Goal: Task Accomplishment & Management: Use online tool/utility

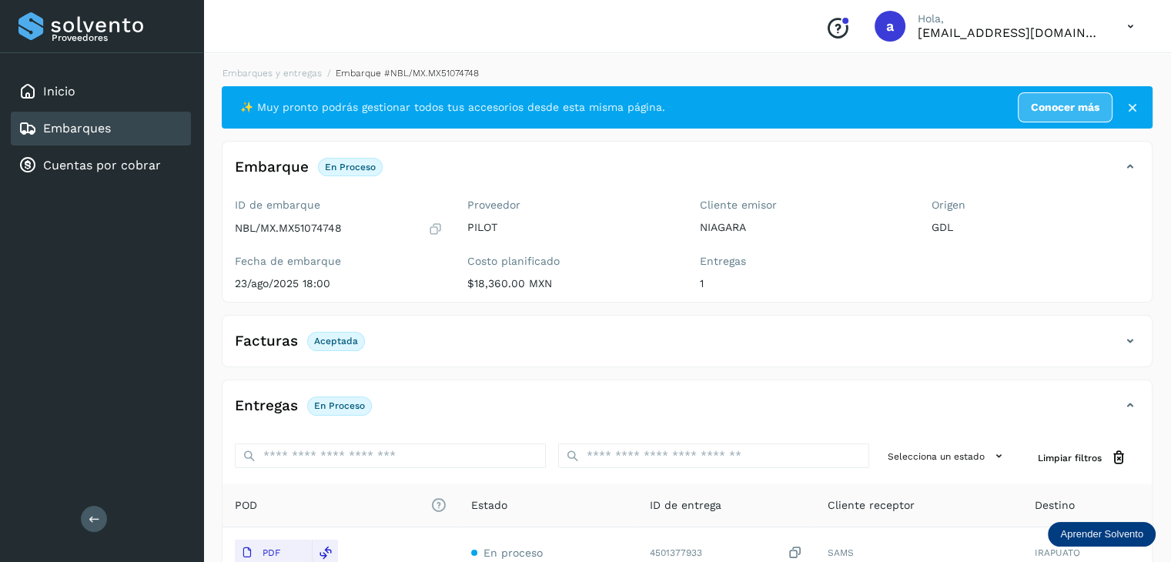
click at [61, 114] on div "Embarques" at bounding box center [101, 129] width 180 height 34
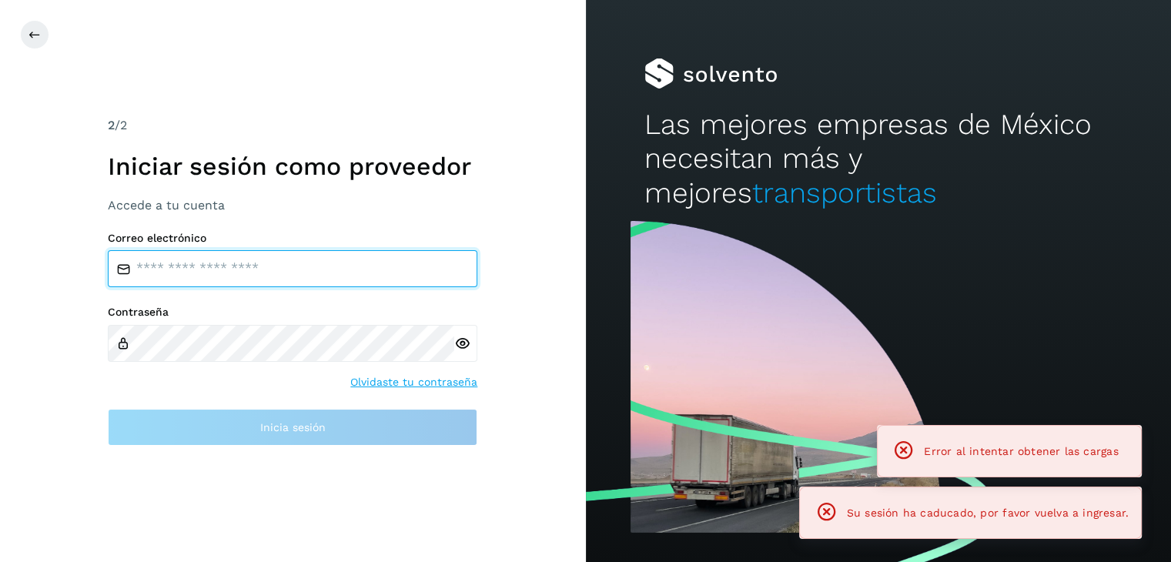
type input "**********"
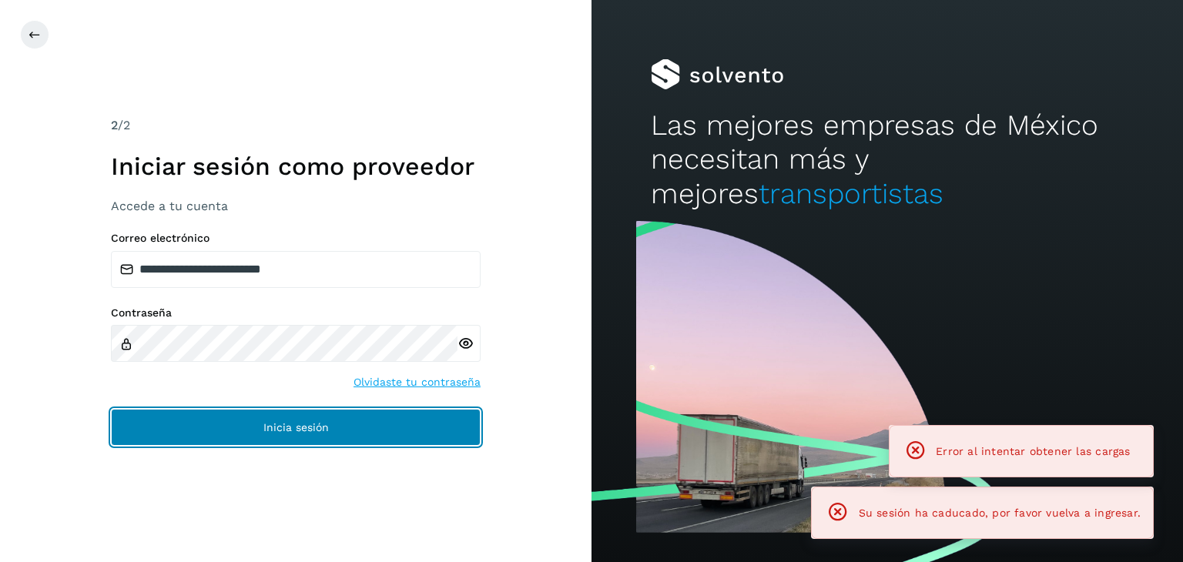
click at [304, 430] on span "Inicia sesión" at bounding box center [295, 427] width 65 height 11
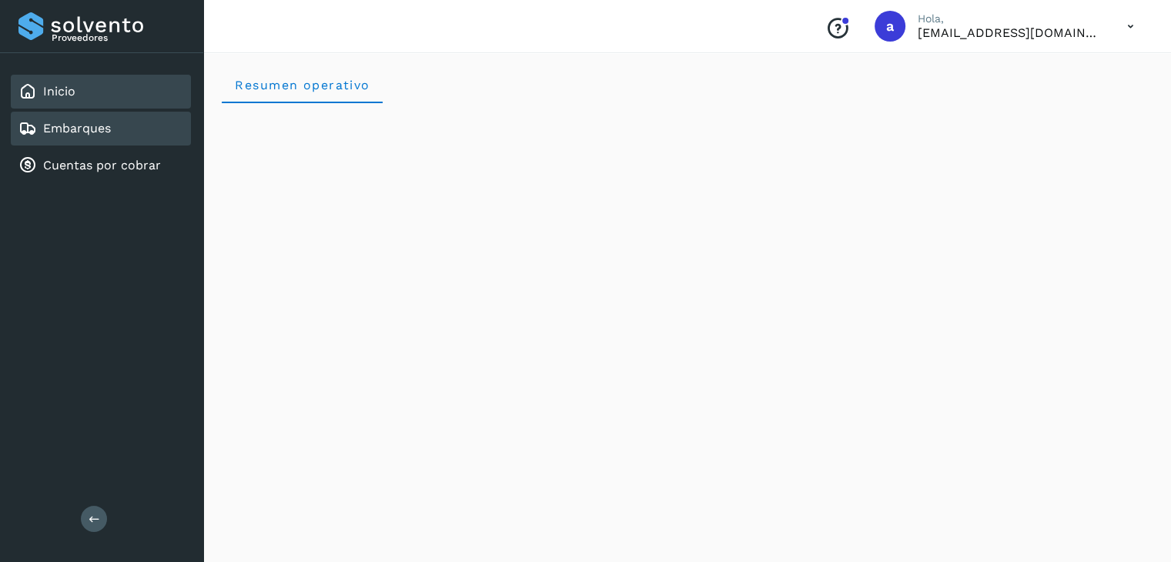
click at [82, 113] on div "Embarques" at bounding box center [101, 129] width 180 height 34
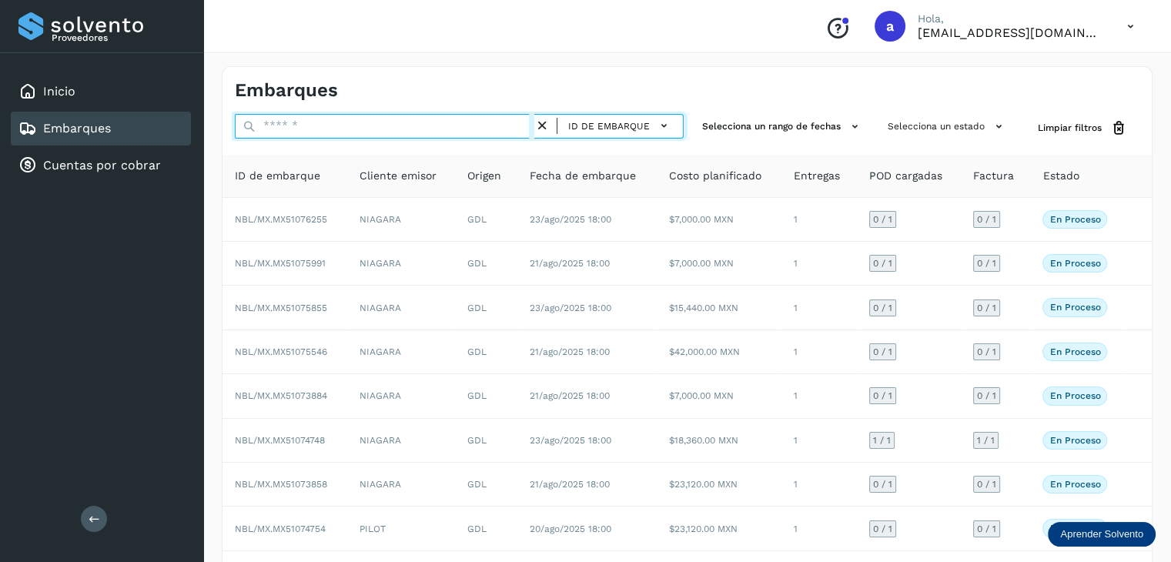
click at [359, 121] on input "text" at bounding box center [385, 126] width 300 height 25
paste input "**********"
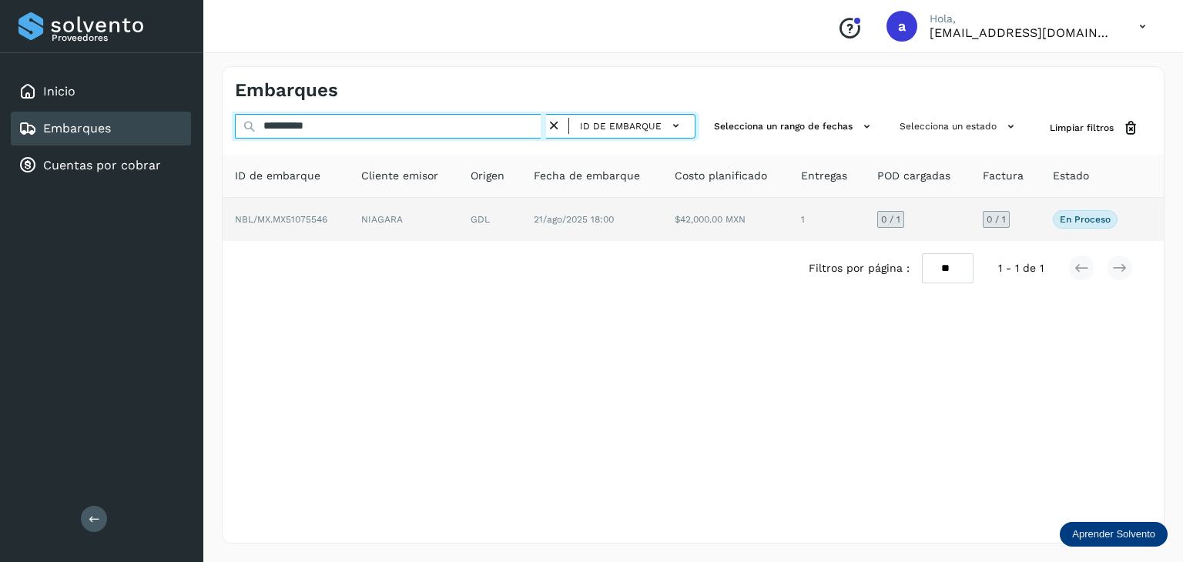
type input "**********"
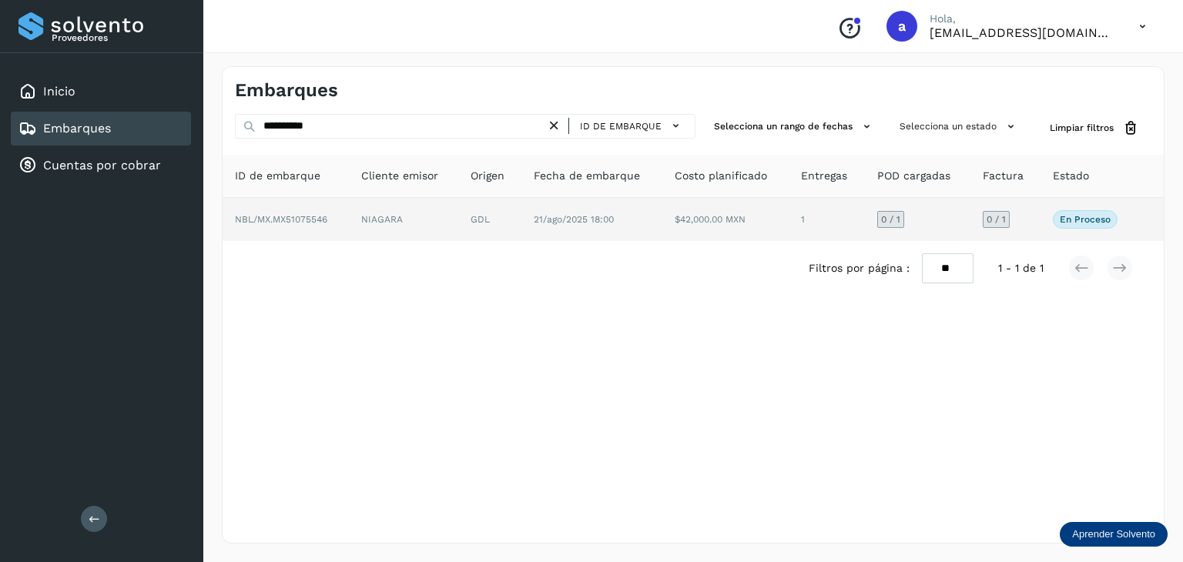
click at [458, 226] on td "NIAGARA" at bounding box center [489, 219] width 63 height 43
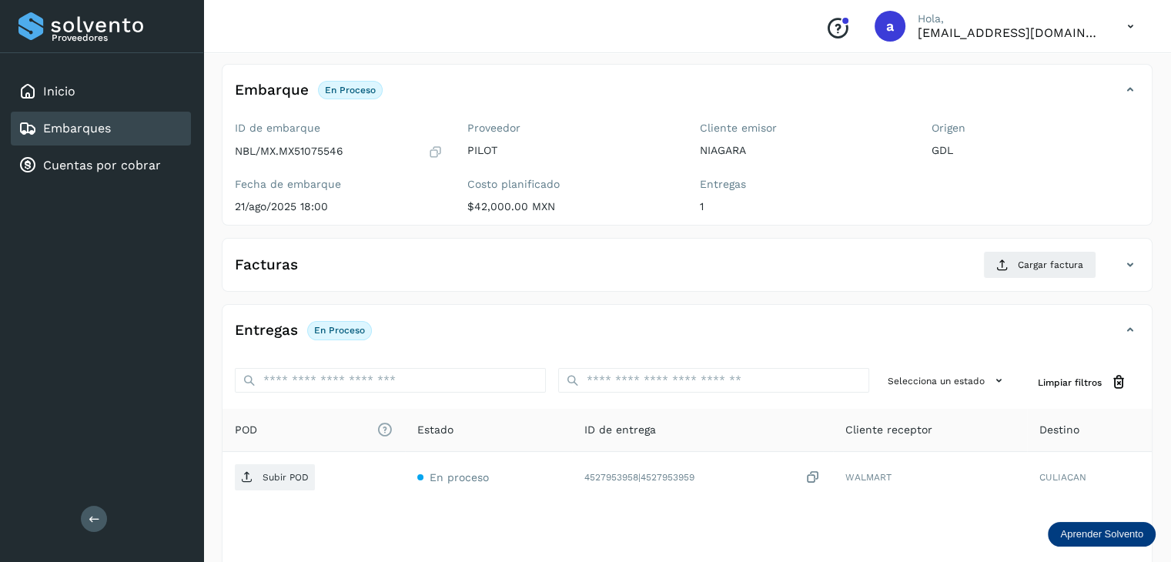
scroll to position [154, 0]
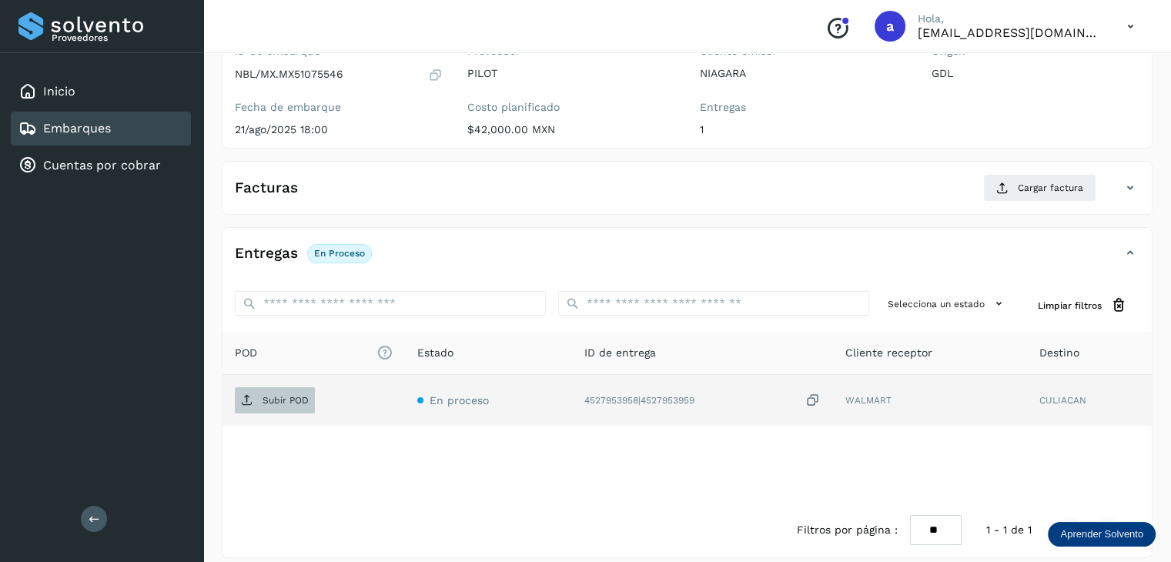
click at [274, 397] on p "Subir POD" at bounding box center [286, 400] width 46 height 11
click at [281, 397] on p "Subir POD" at bounding box center [286, 400] width 46 height 11
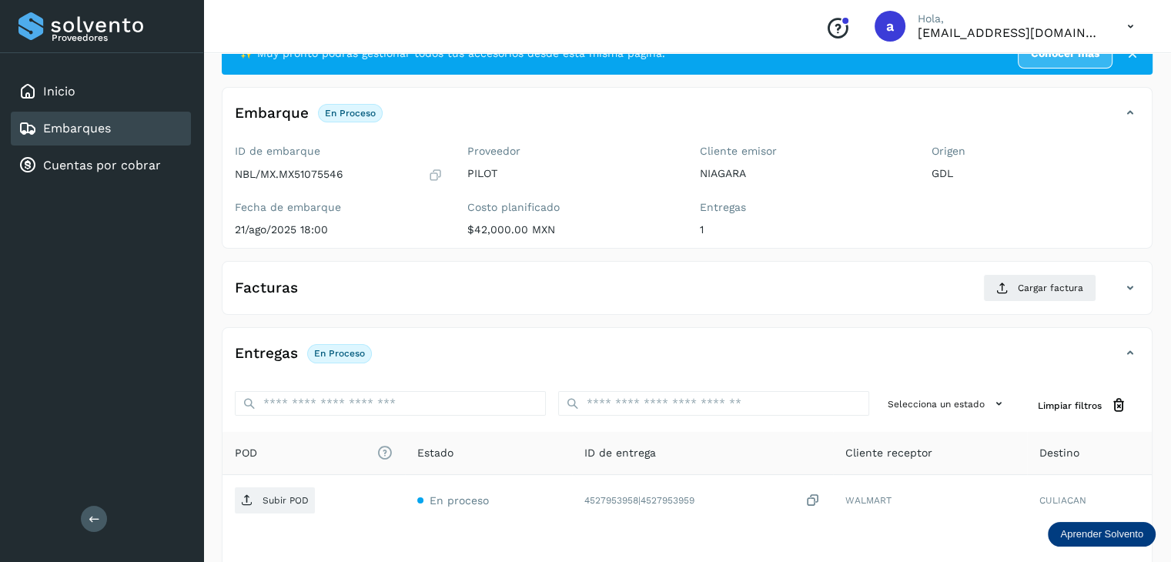
scroll to position [0, 0]
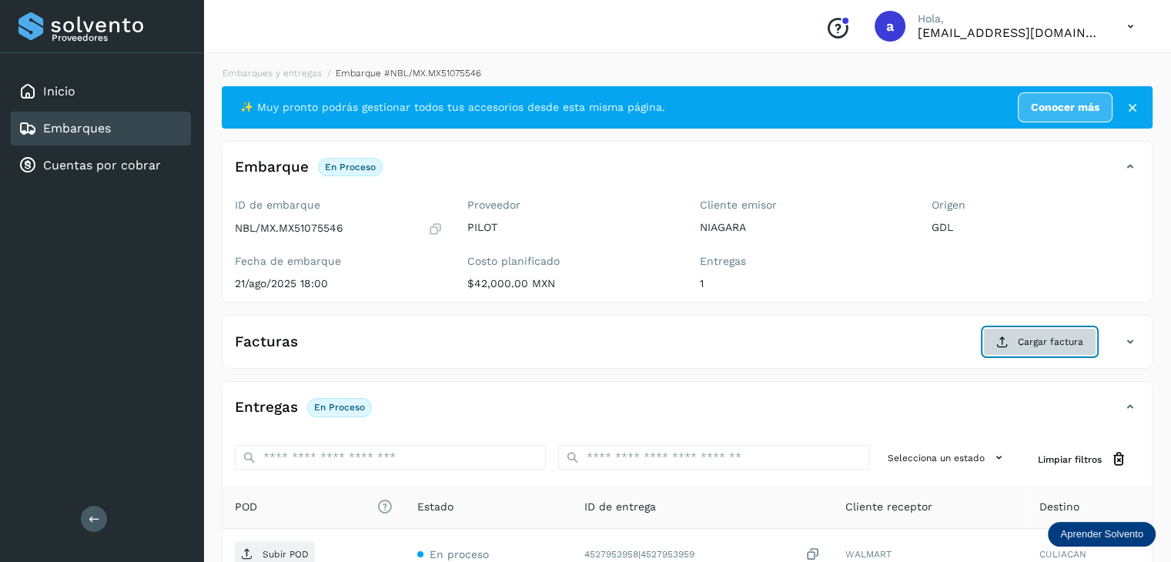
click at [1038, 343] on span "Cargar factura" at bounding box center [1050, 342] width 65 height 14
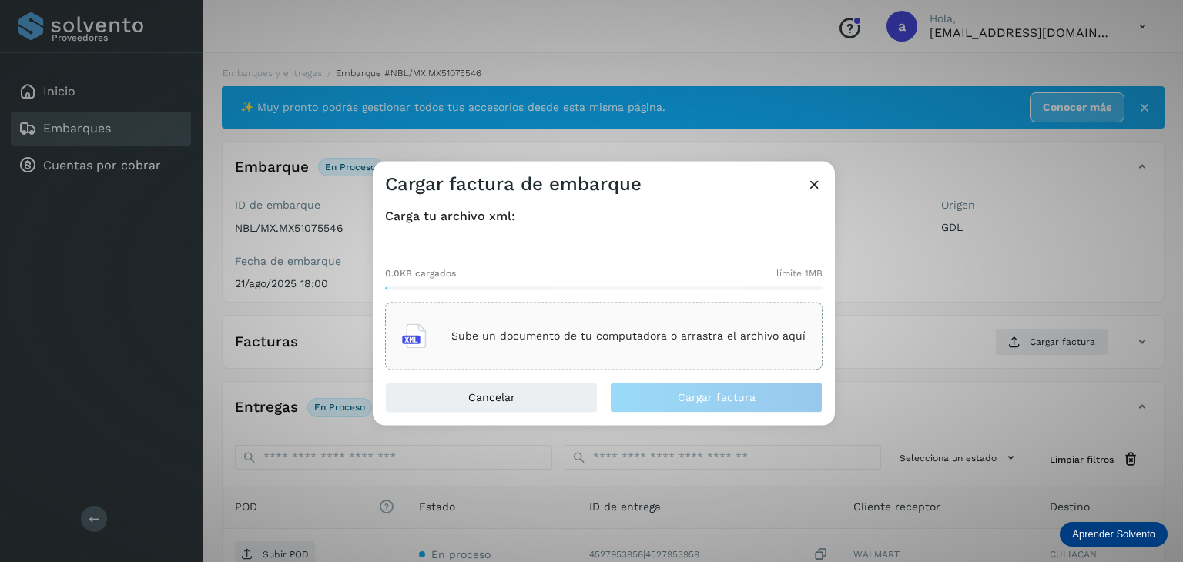
click at [444, 338] on div "Sube un documento de tu computadora o arrastra el archivo aquí" at bounding box center [604, 337] width 404 height 42
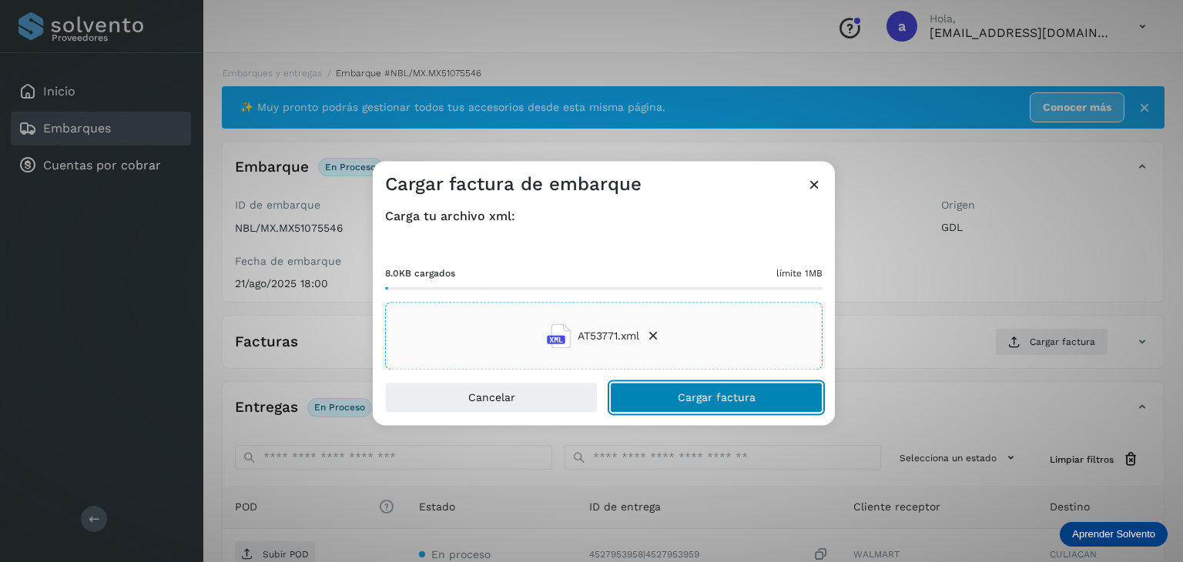
click at [690, 393] on span "Cargar factura" at bounding box center [717, 398] width 78 height 11
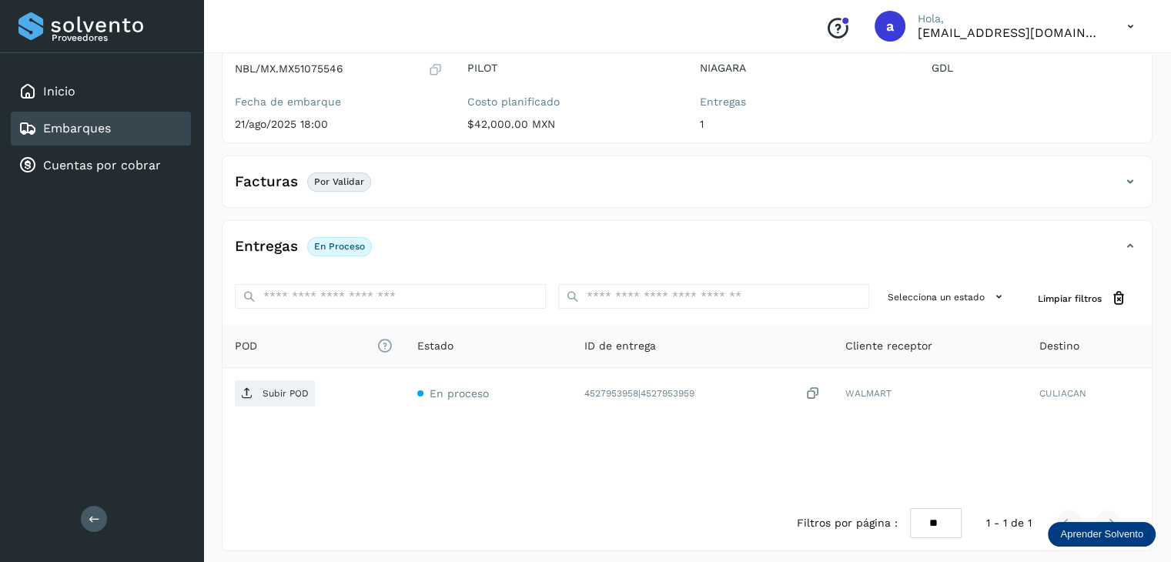
scroll to position [166, 0]
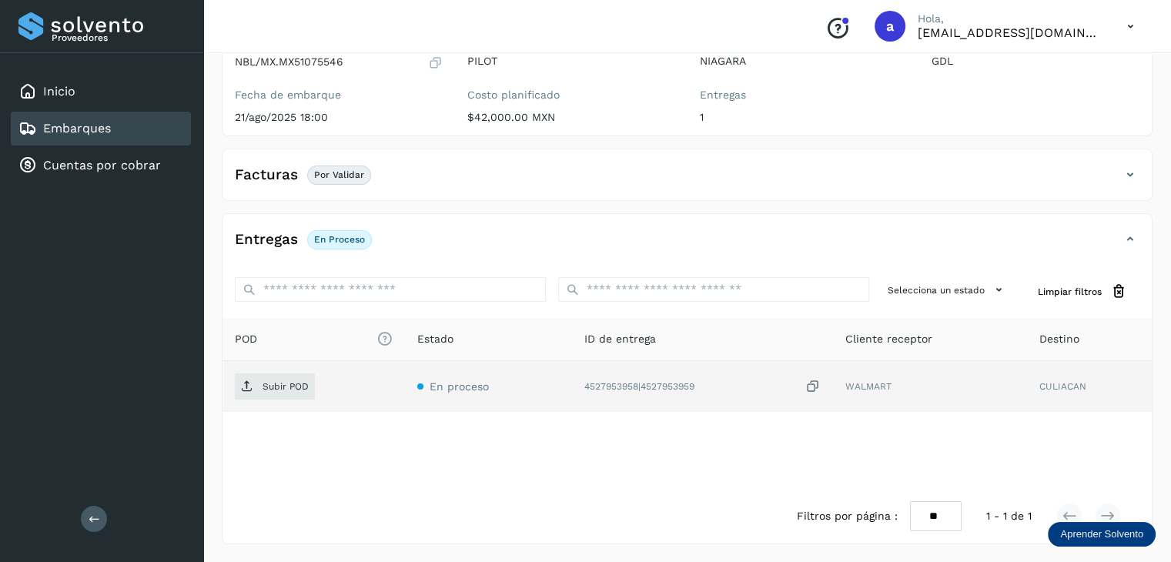
click at [812, 382] on icon at bounding box center [812, 387] width 15 height 16
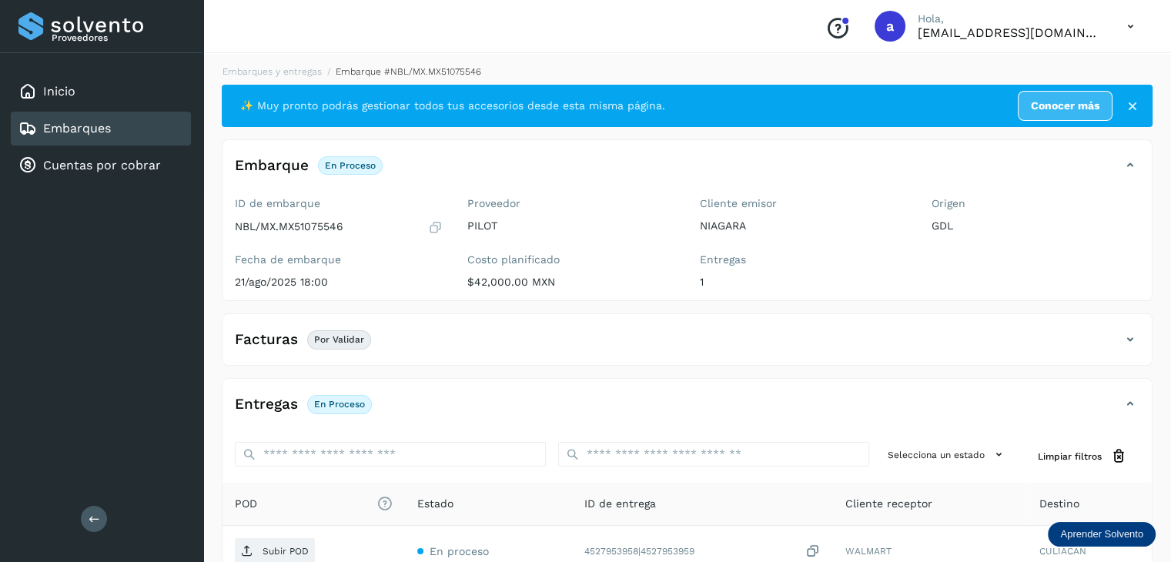
scroll to position [0, 0]
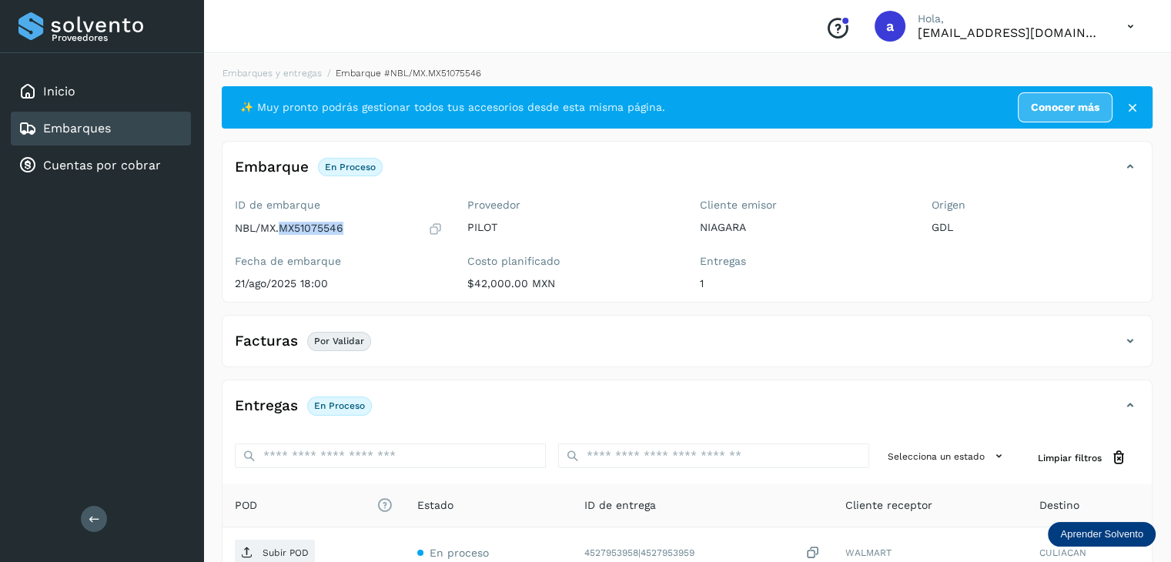
drag, startPoint x: 280, startPoint y: 229, endPoint x: 361, endPoint y: 236, distance: 81.2
click at [361, 236] on div "ID de embarque NBL/MX.MX51075546 Fecha de embarque 21/ago/2025 18:00" at bounding box center [339, 247] width 233 height 109
copy p "MX51075546"
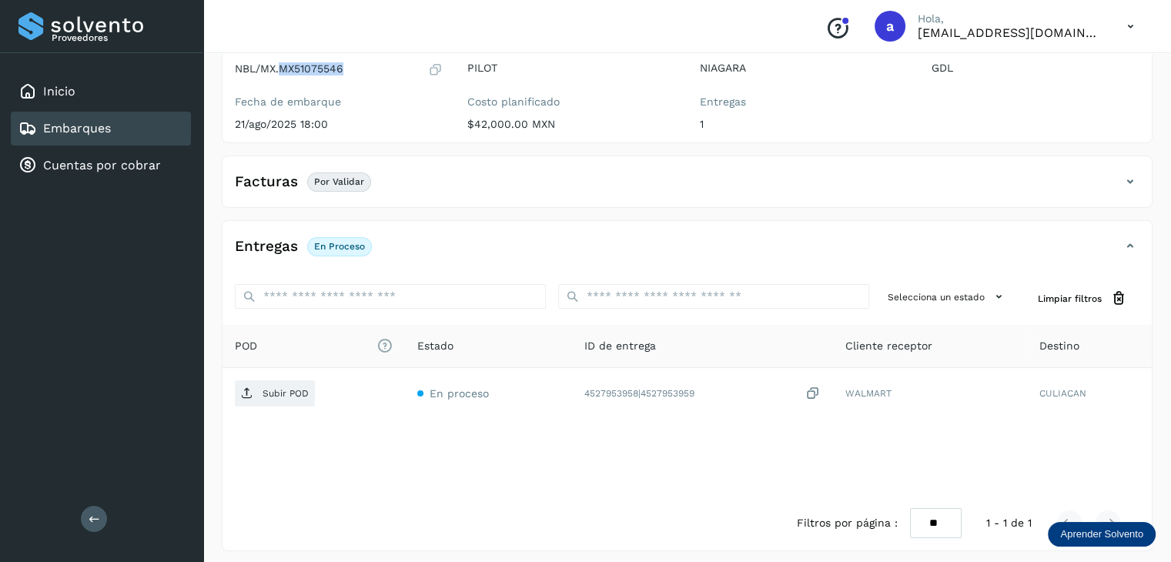
scroll to position [166, 0]
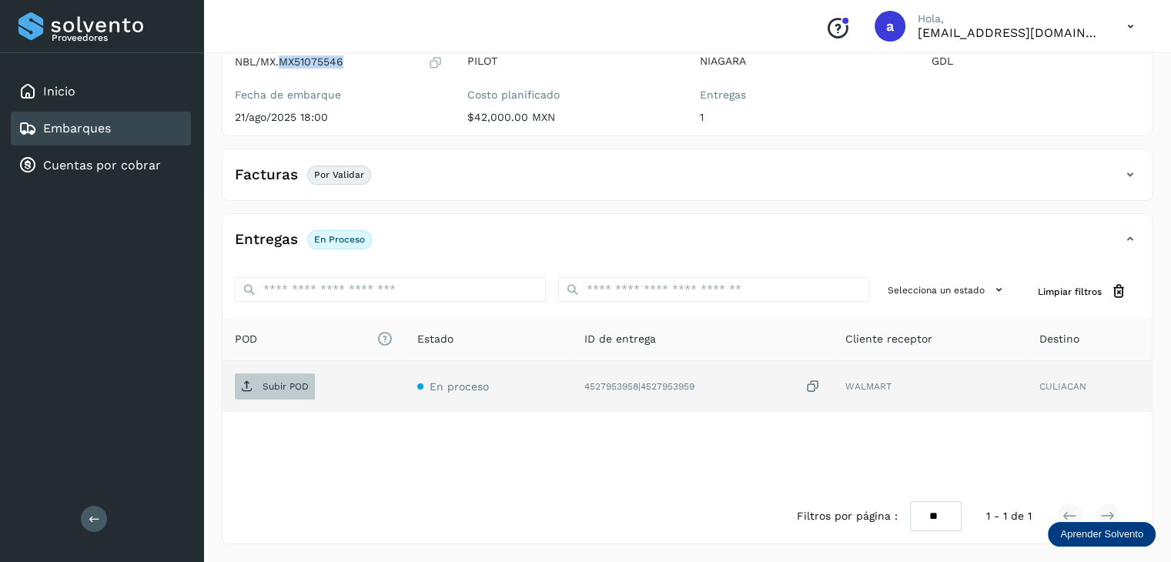
click at [274, 386] on p "Subir POD" at bounding box center [286, 386] width 46 height 11
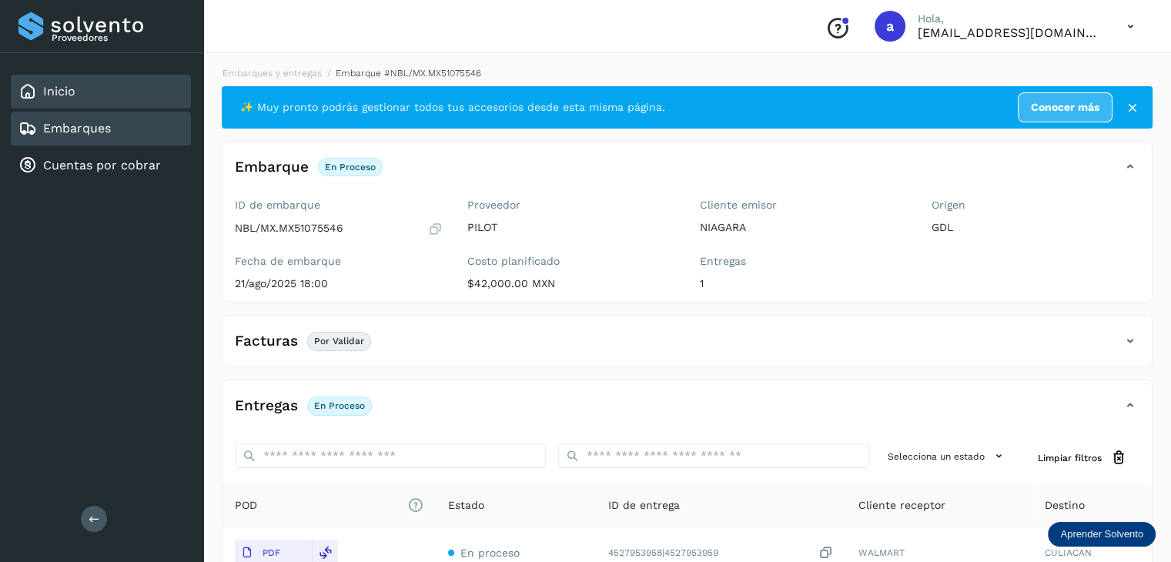
click at [110, 92] on div "Inicio" at bounding box center [101, 92] width 180 height 34
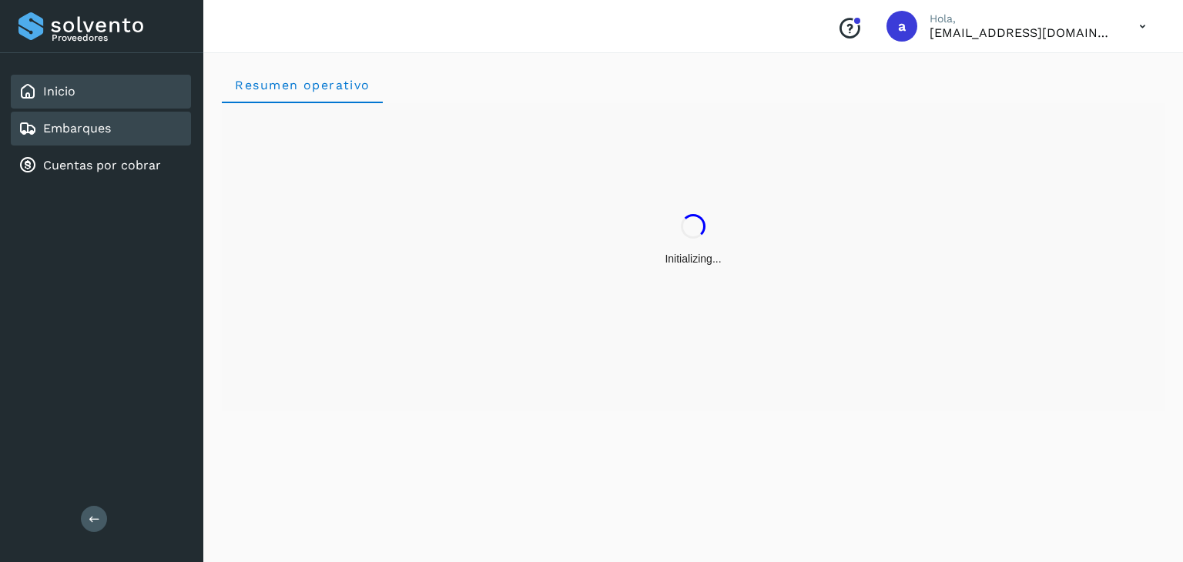
click at [108, 130] on link "Embarques" at bounding box center [77, 128] width 68 height 15
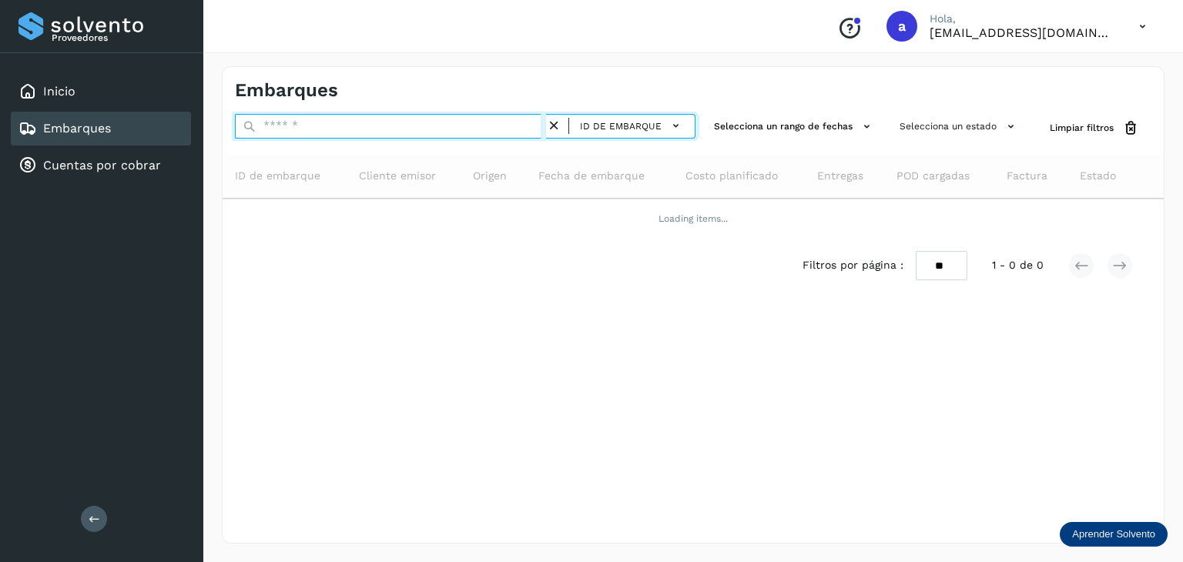
click at [333, 131] on input "text" at bounding box center [390, 126] width 311 height 25
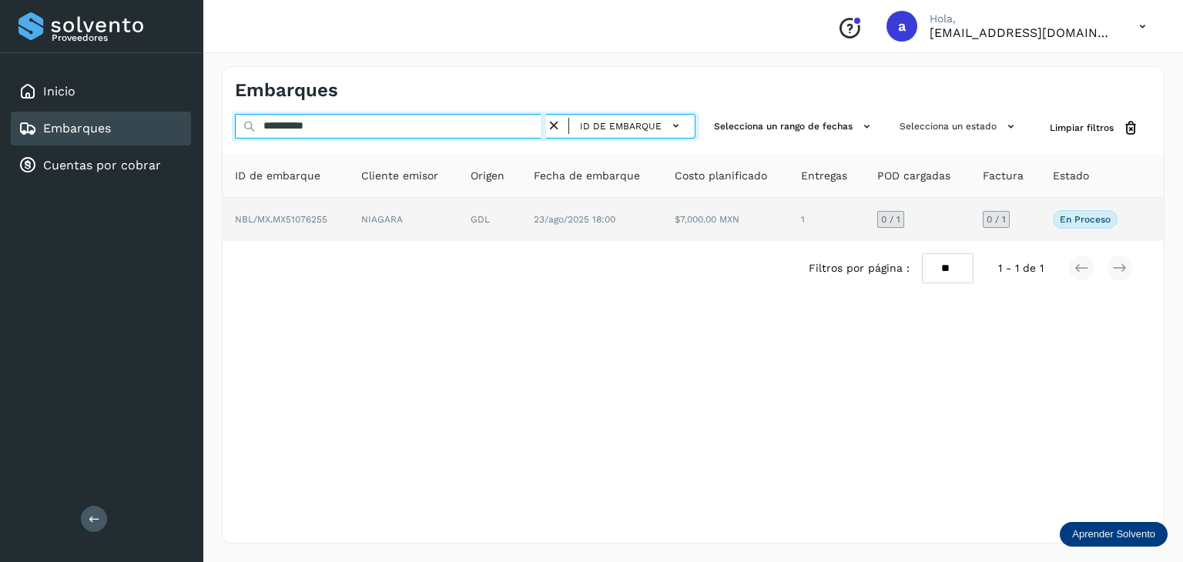
type input "**********"
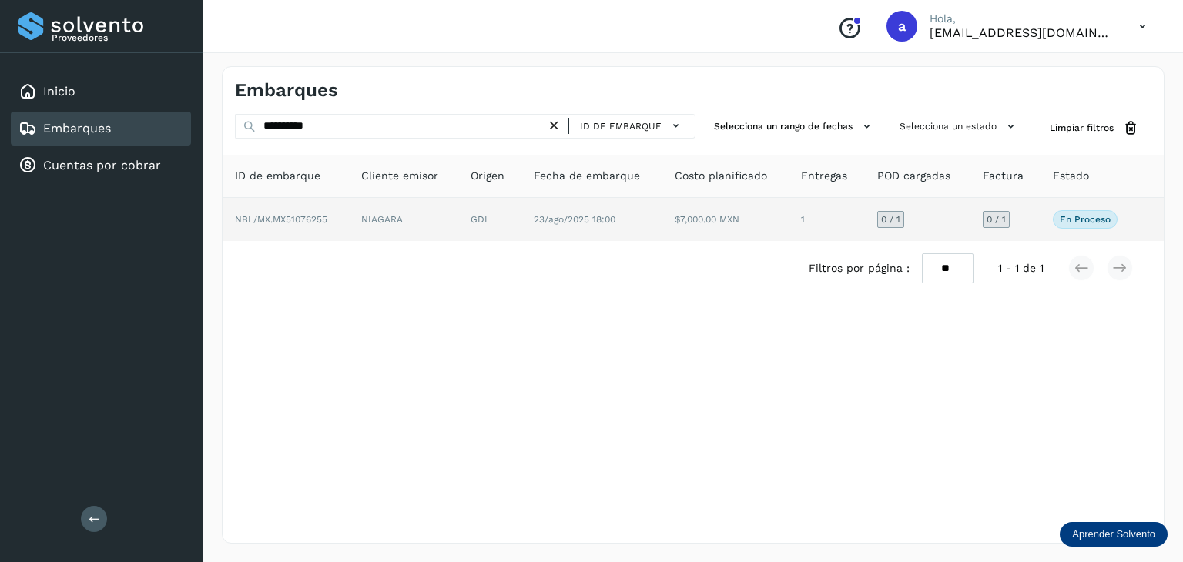
click at [458, 213] on td "NIAGARA" at bounding box center [489, 219] width 63 height 43
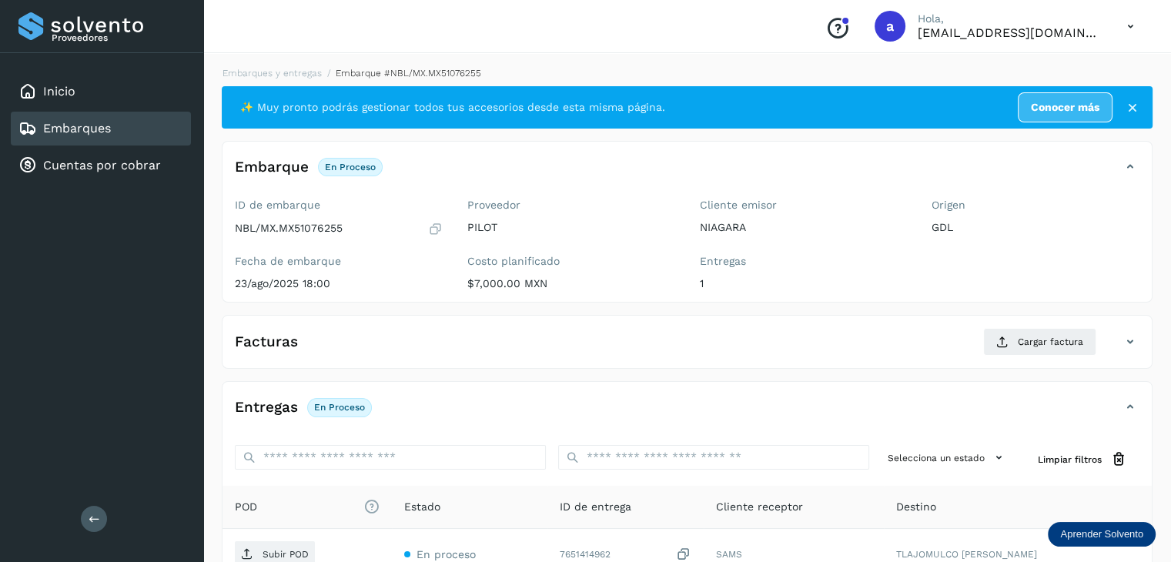
click at [307, 223] on p "NBL/MX.MX51076255" at bounding box center [289, 228] width 108 height 13
copy p "MX51076255"
click at [1035, 338] on span "Cargar factura" at bounding box center [1050, 342] width 65 height 14
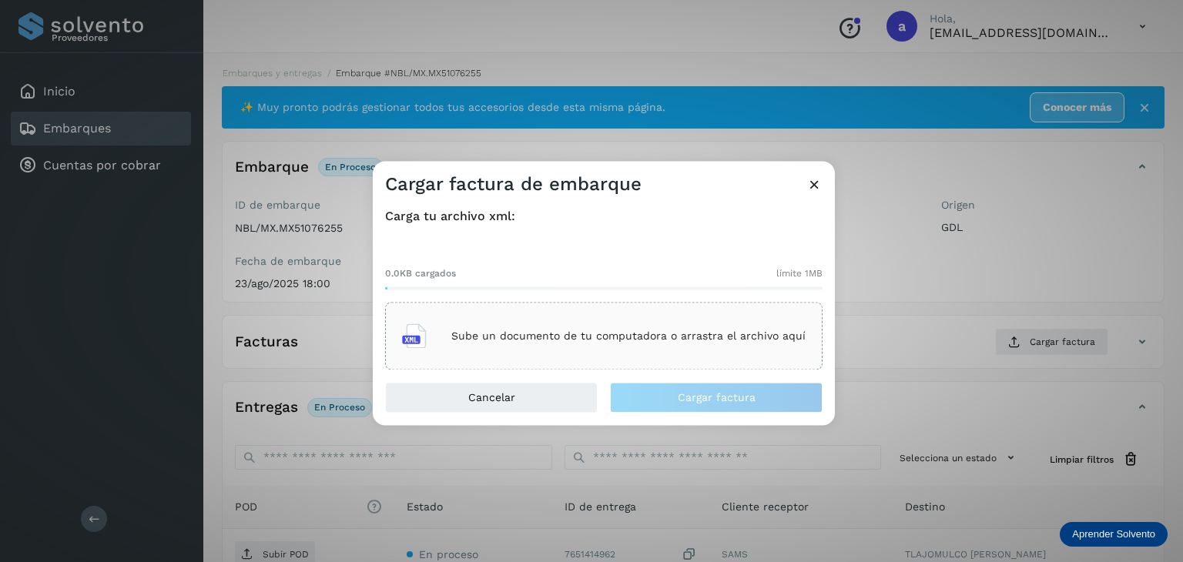
click at [445, 349] on div "Sube un documento de tu computadora o arrastra el archivo aquí" at bounding box center [604, 337] width 404 height 42
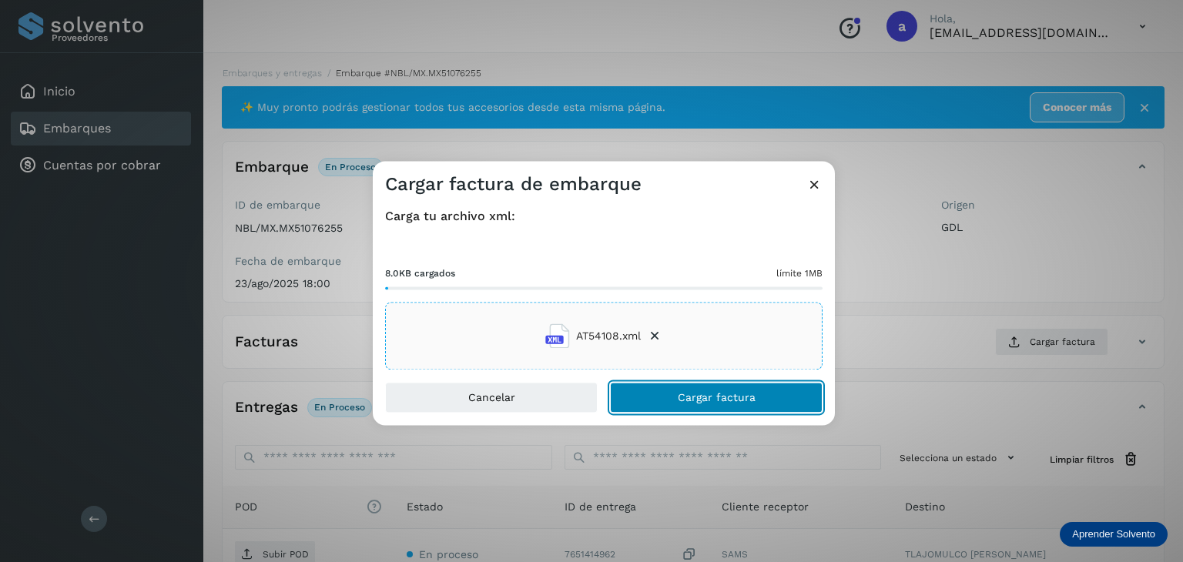
click at [653, 388] on button "Cargar factura" at bounding box center [716, 398] width 213 height 31
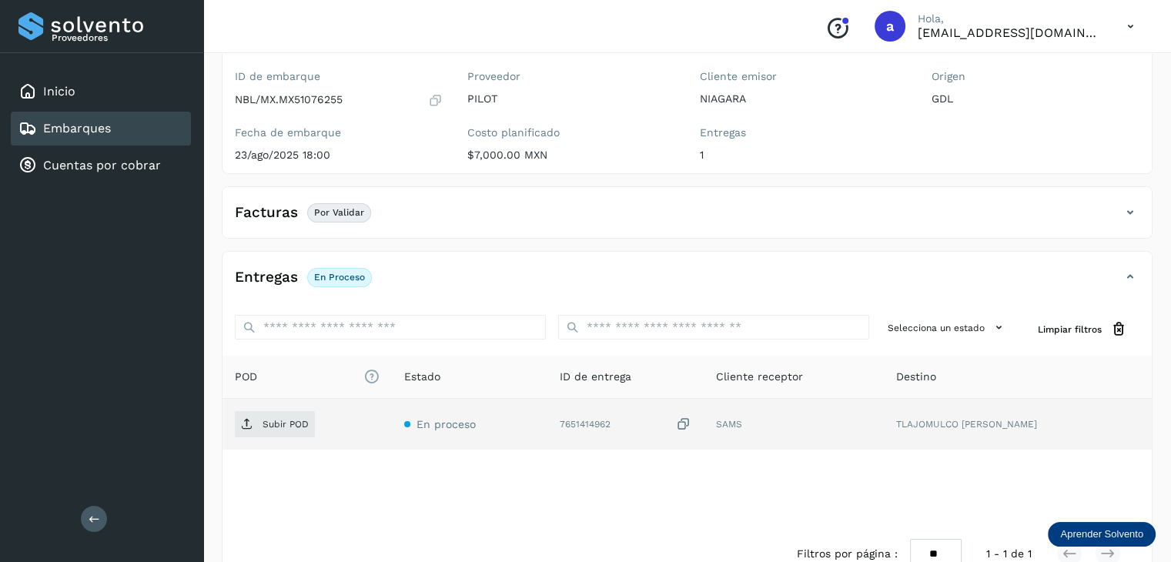
scroll to position [154, 0]
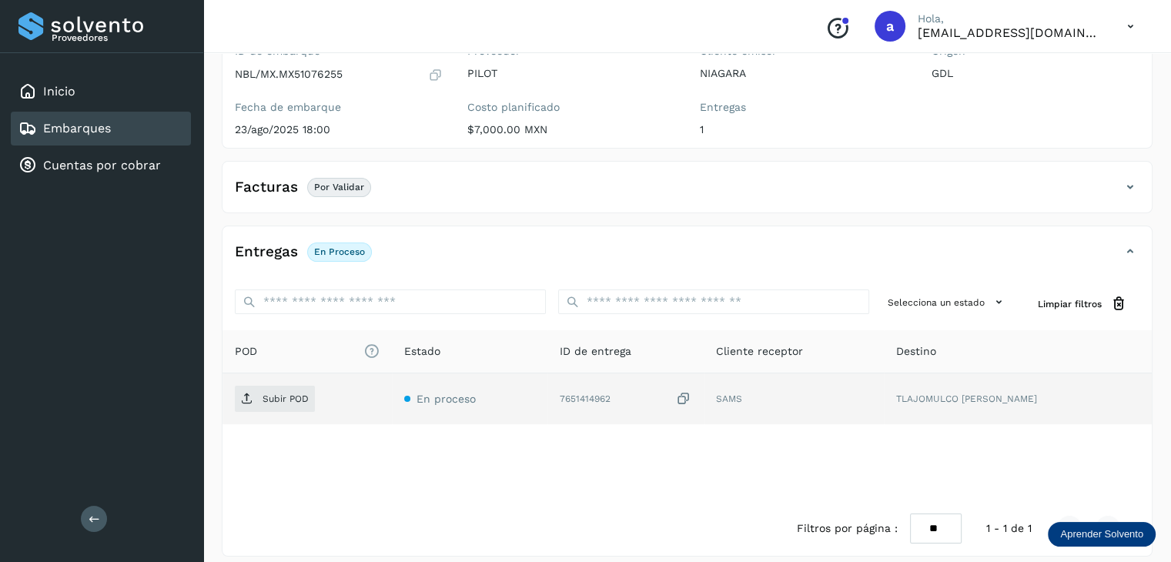
click at [692, 401] on icon at bounding box center [683, 399] width 15 height 16
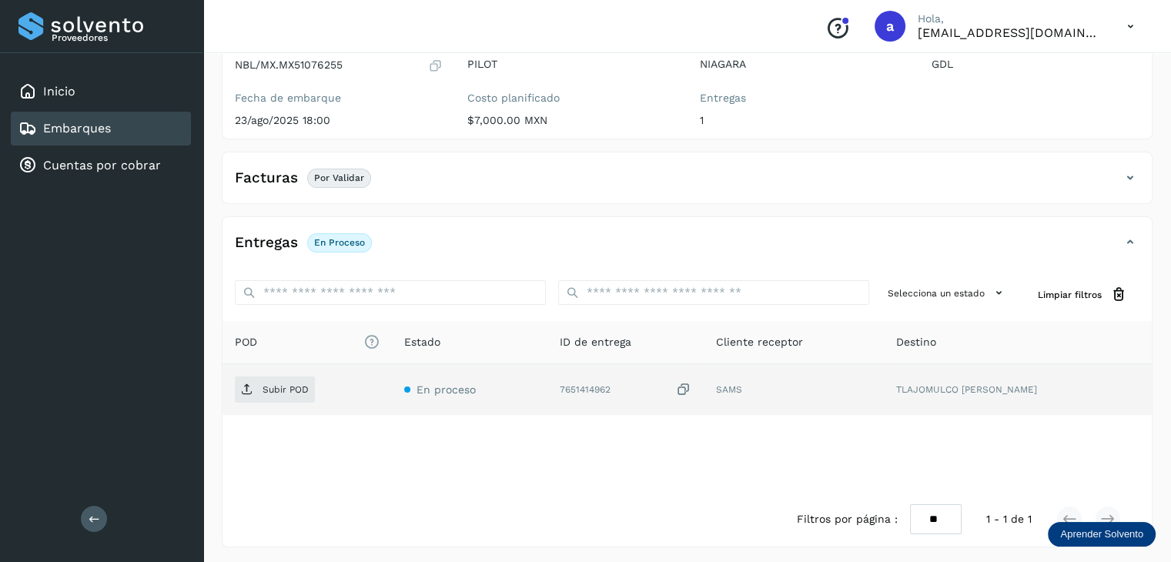
scroll to position [166, 0]
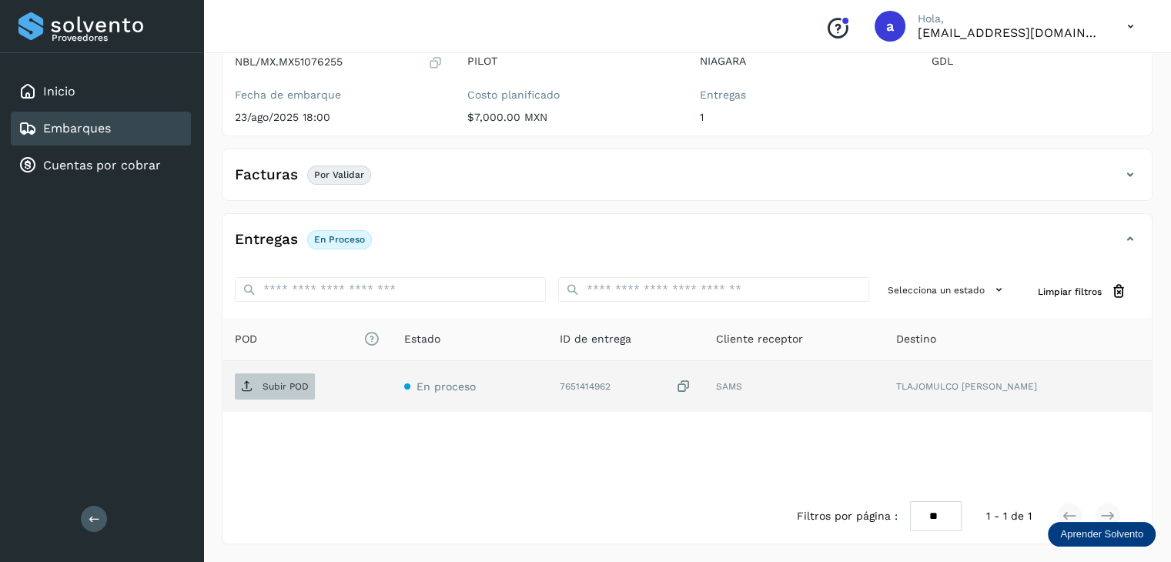
click at [283, 390] on p "Subir POD" at bounding box center [286, 386] width 46 height 11
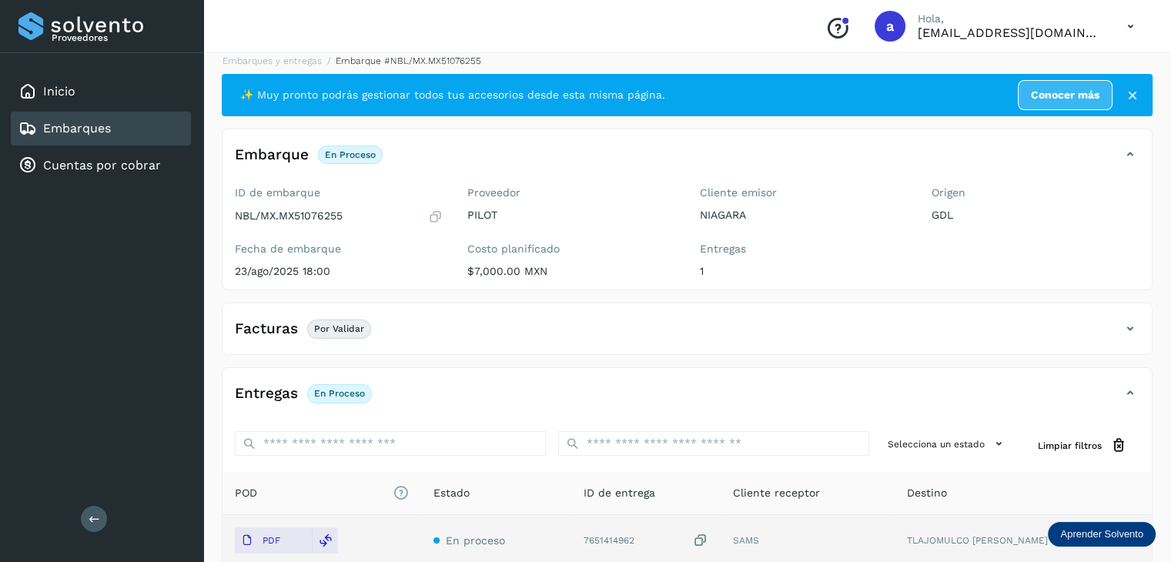
scroll to position [0, 0]
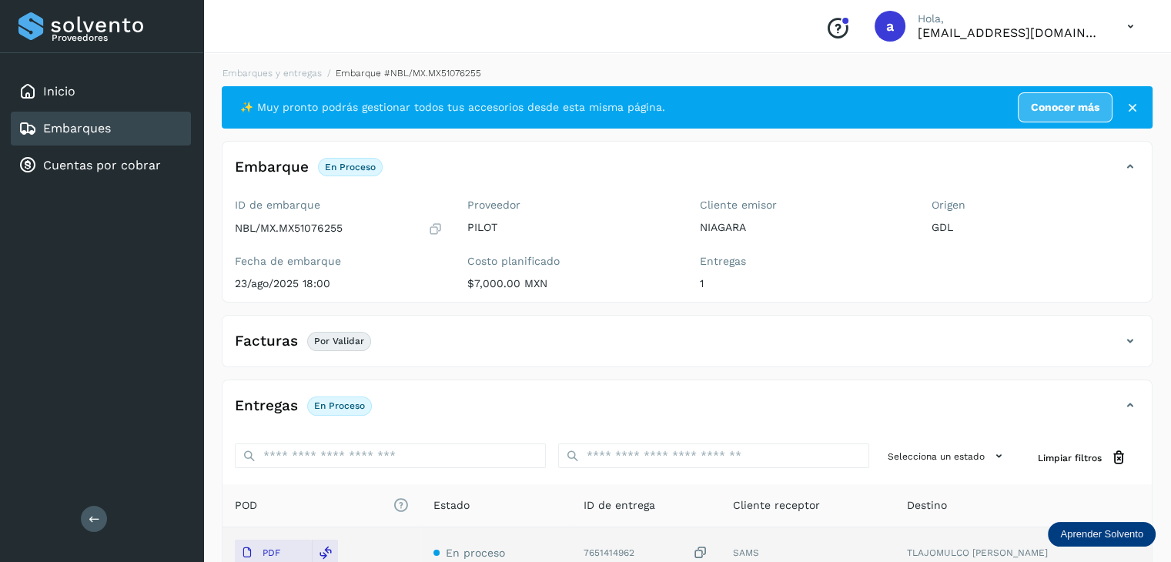
click at [311, 226] on p "NBL/MX.MX51076255" at bounding box center [289, 228] width 108 height 13
copy p "MX51076255"
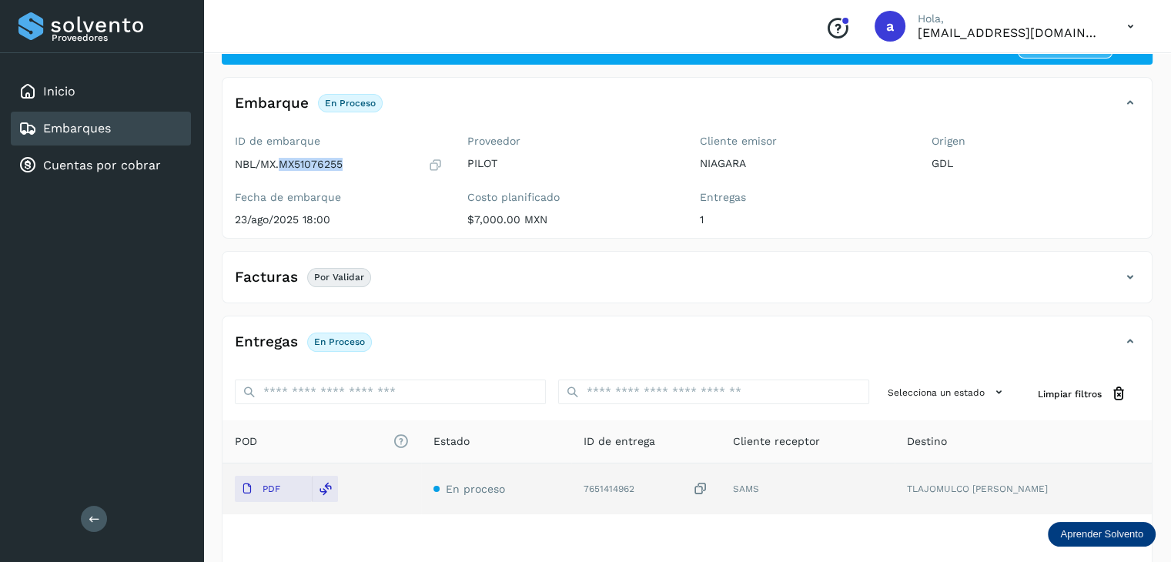
scroll to position [89, 0]
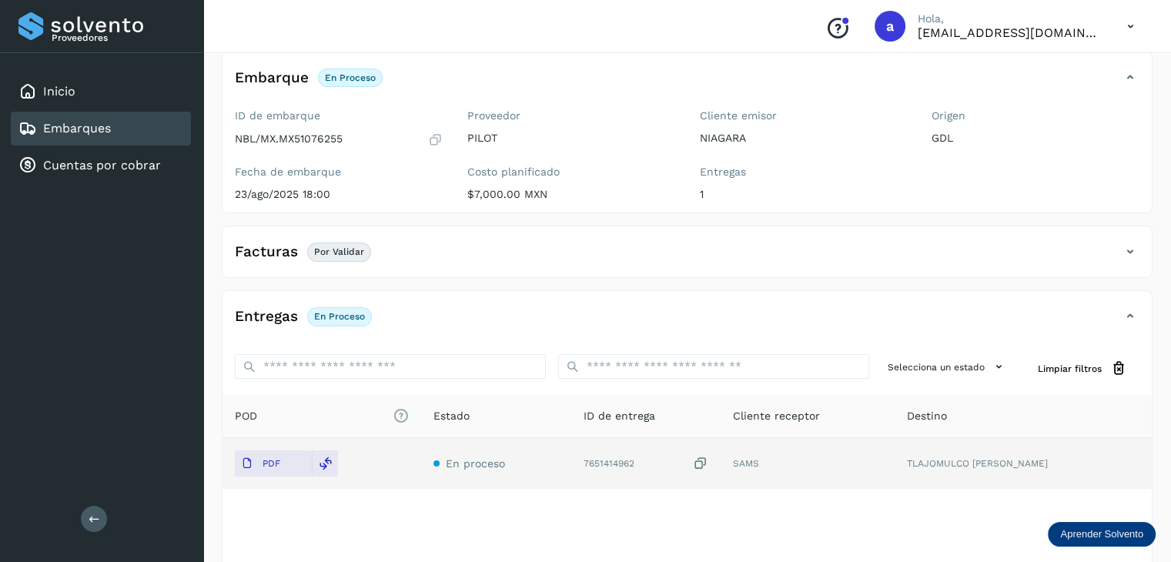
click at [1134, 250] on icon at bounding box center [1130, 252] width 18 height 18
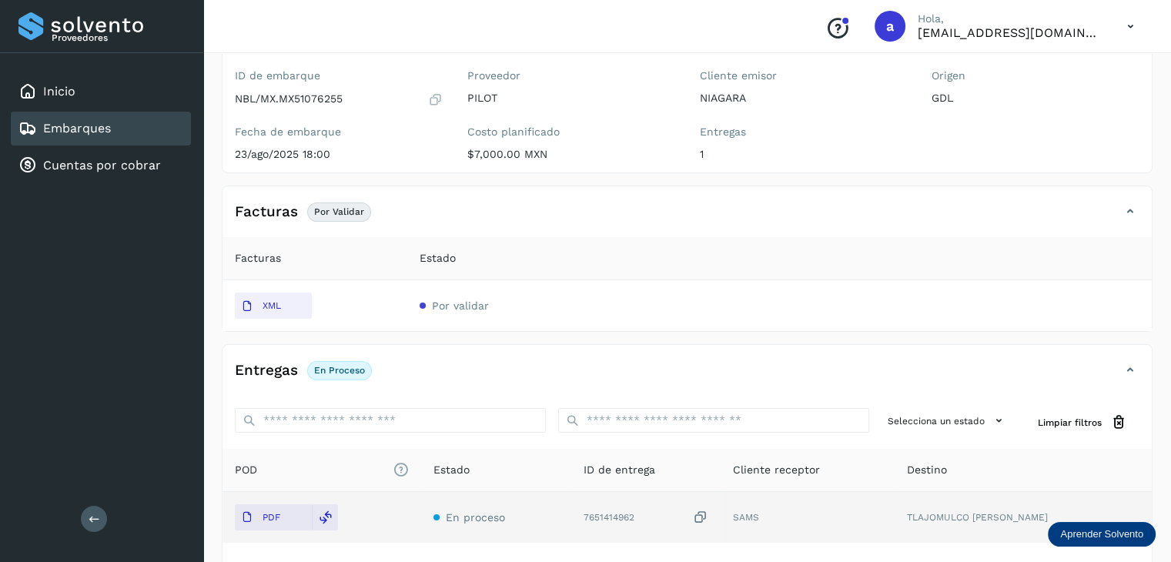
scroll to position [0, 0]
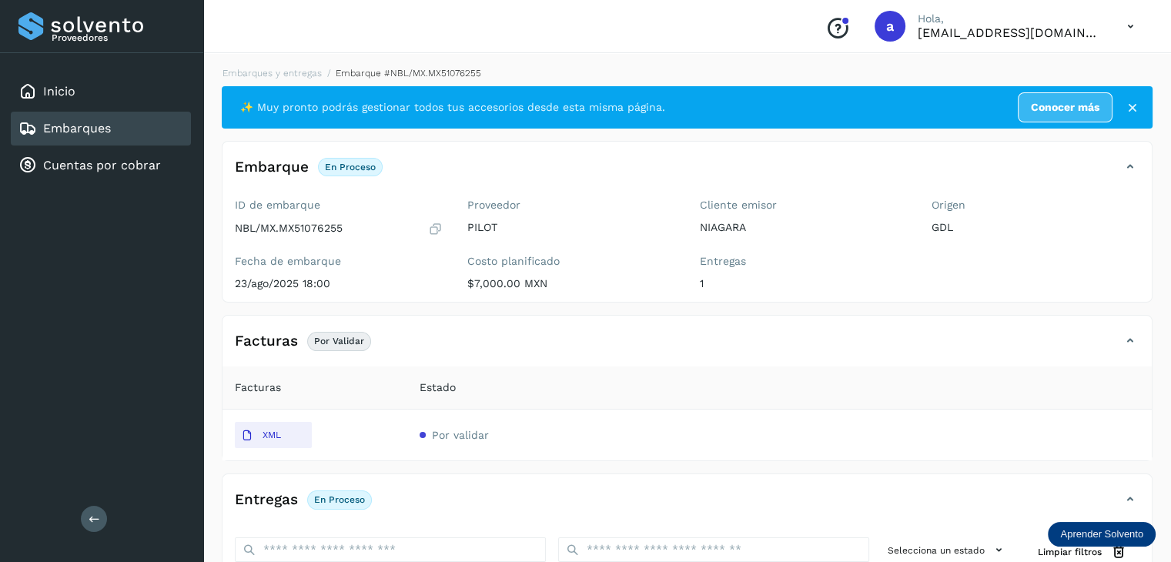
click at [74, 115] on div "Embarques" at bounding box center [101, 129] width 180 height 34
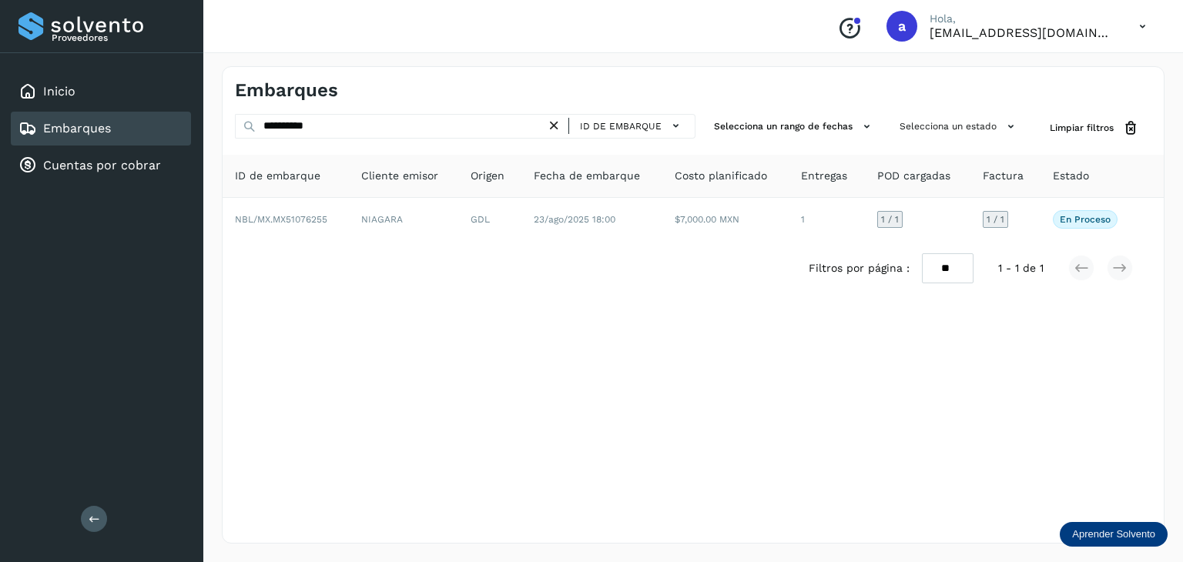
click at [562, 128] on icon at bounding box center [554, 126] width 16 height 16
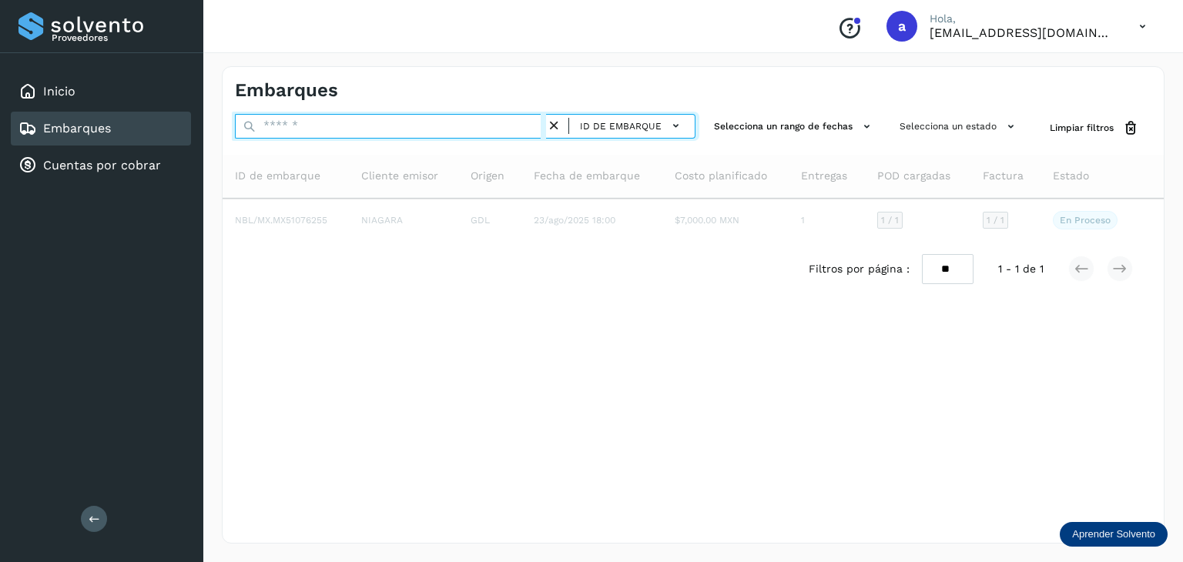
click at [408, 121] on input "text" at bounding box center [390, 126] width 311 height 25
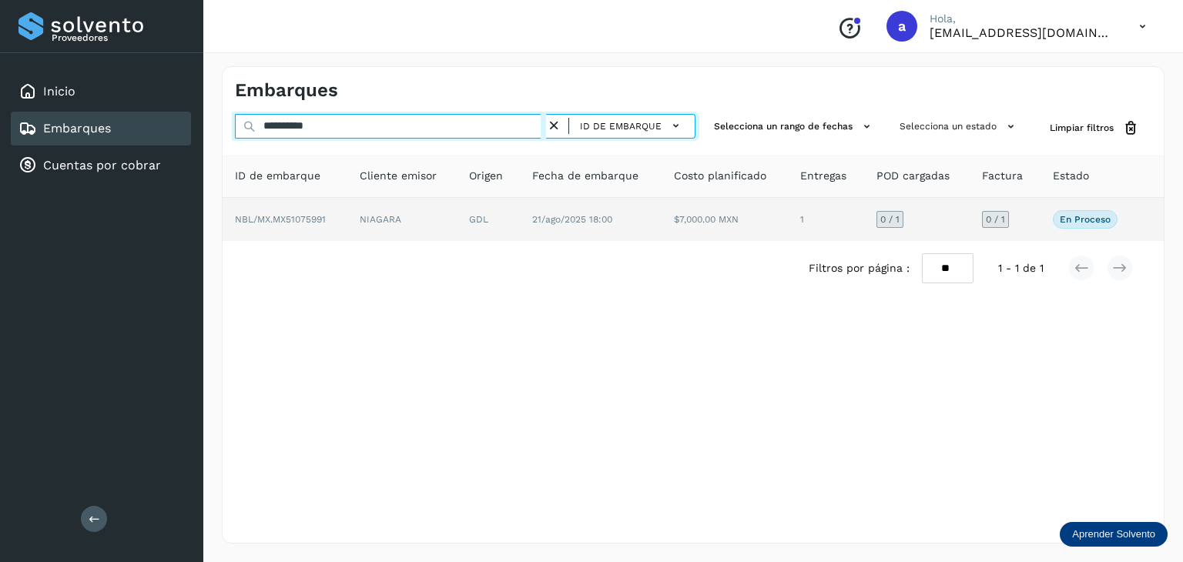
type input "**********"
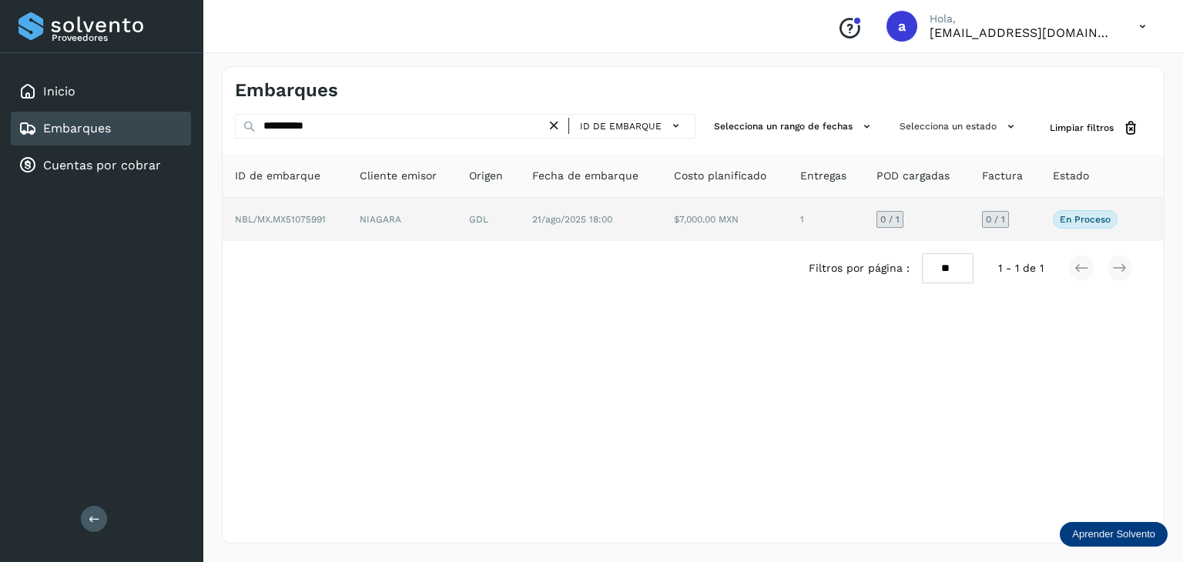
click at [457, 214] on td "NIAGARA" at bounding box center [488, 219] width 63 height 43
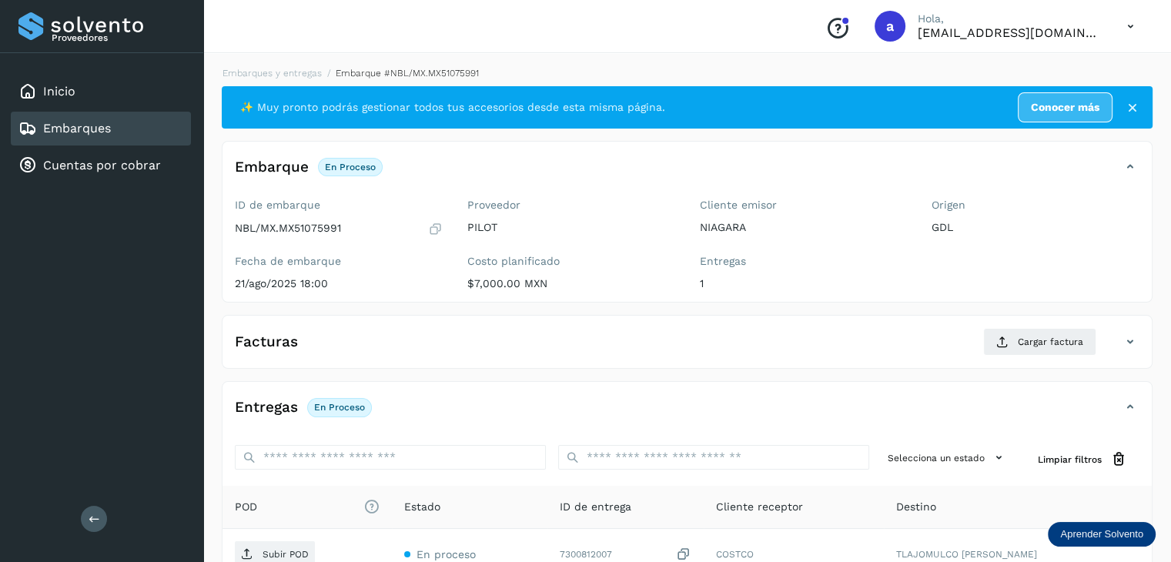
click at [309, 230] on p "NBL/MX.MX51075991" at bounding box center [288, 228] width 106 height 13
copy p "MX51075991"
click at [1052, 386] on div "Entregas En proceso Selecciona un estado Limpiar filtros POD El tamaño máximo d…" at bounding box center [687, 546] width 931 height 330
click at [1063, 347] on span "Cargar factura" at bounding box center [1050, 342] width 65 height 14
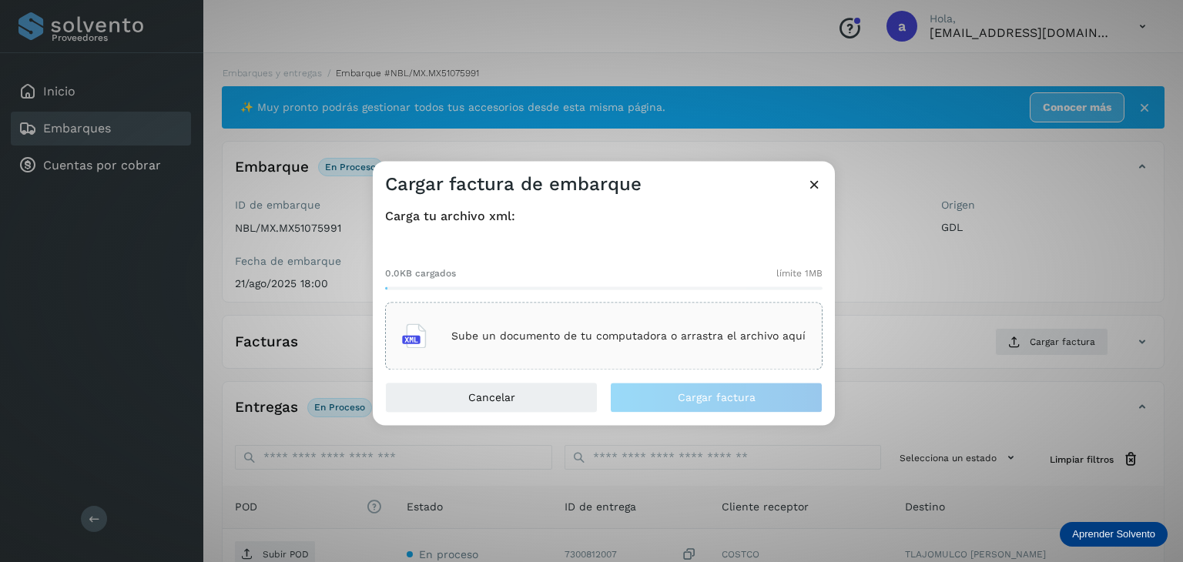
click at [513, 338] on p "Sube un documento de tu computadora o arrastra el archivo aquí" at bounding box center [628, 336] width 354 height 13
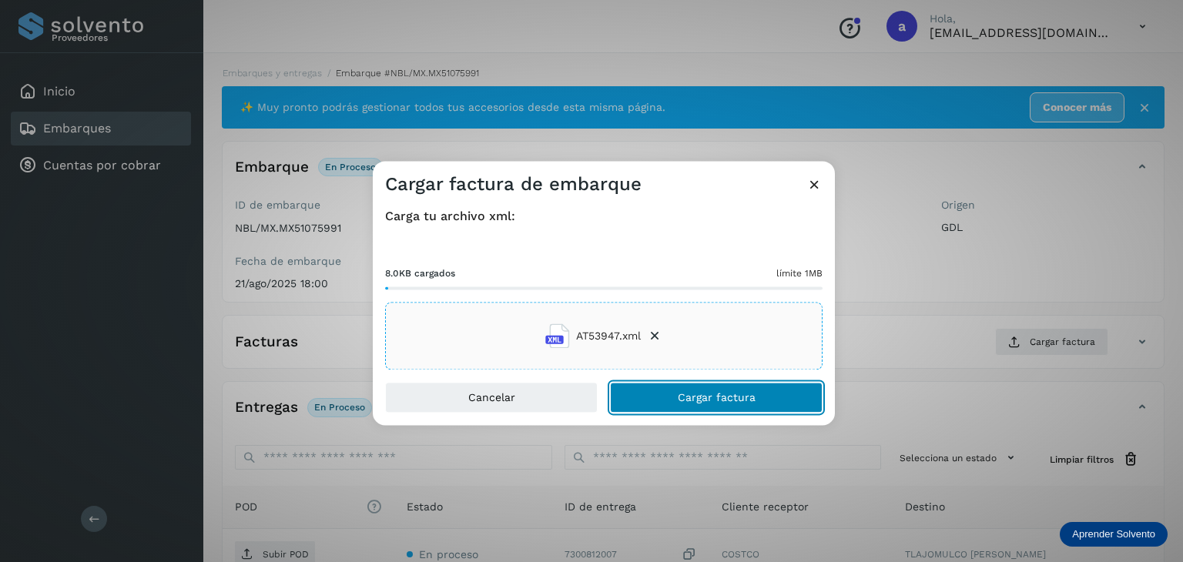
click at [698, 399] on span "Cargar factura" at bounding box center [717, 398] width 78 height 11
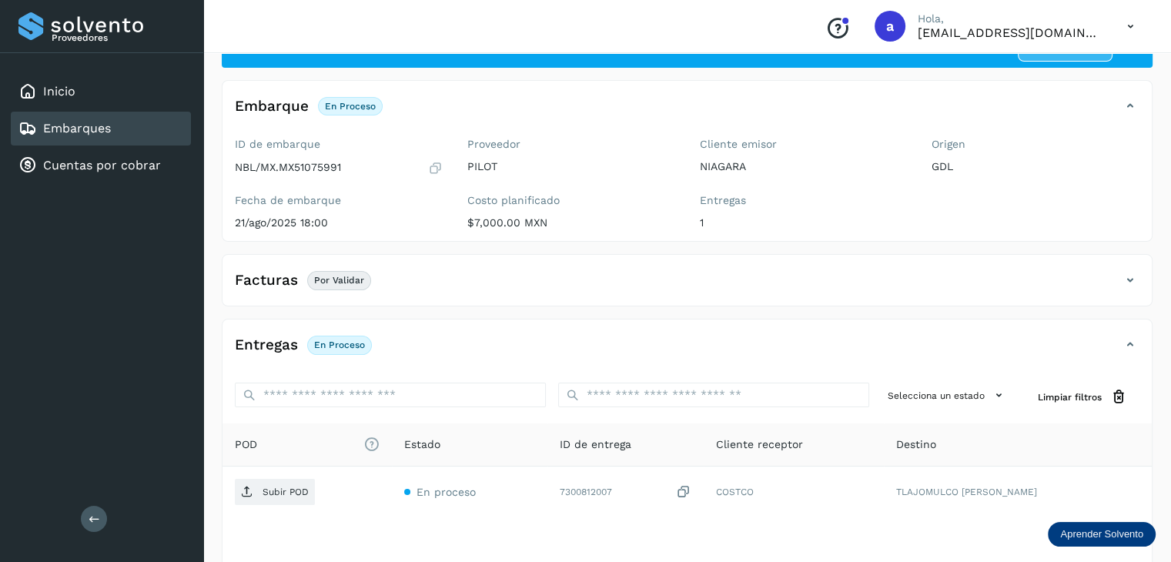
scroll to position [154, 0]
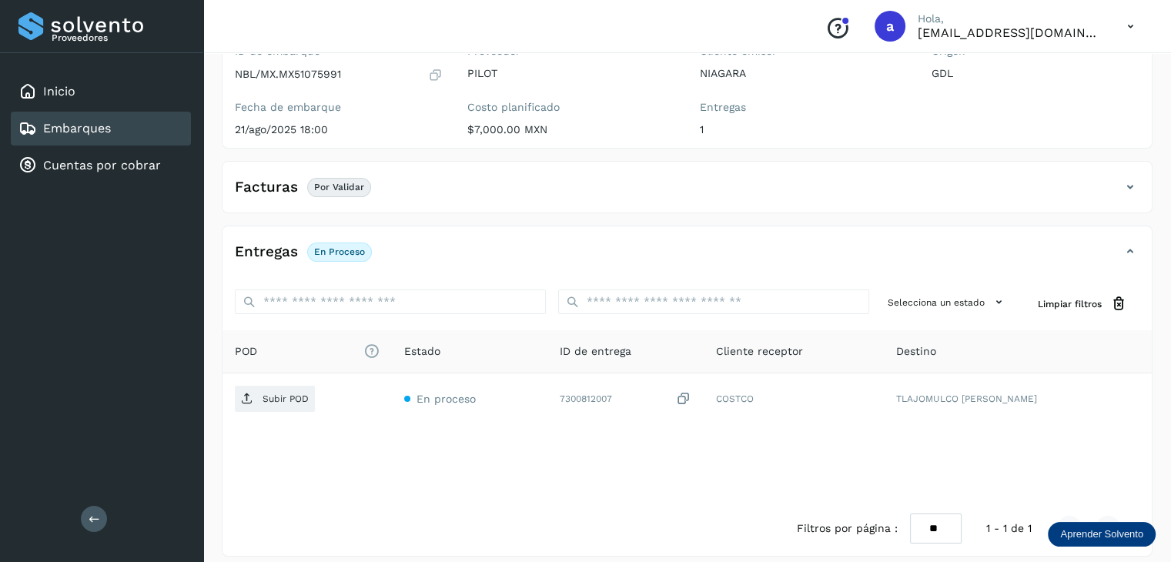
click at [896, 447] on div "POD El tamaño máximo de archivo es de 20 Mb. Estado ID de entrega Cliente recep…" at bounding box center [687, 415] width 929 height 171
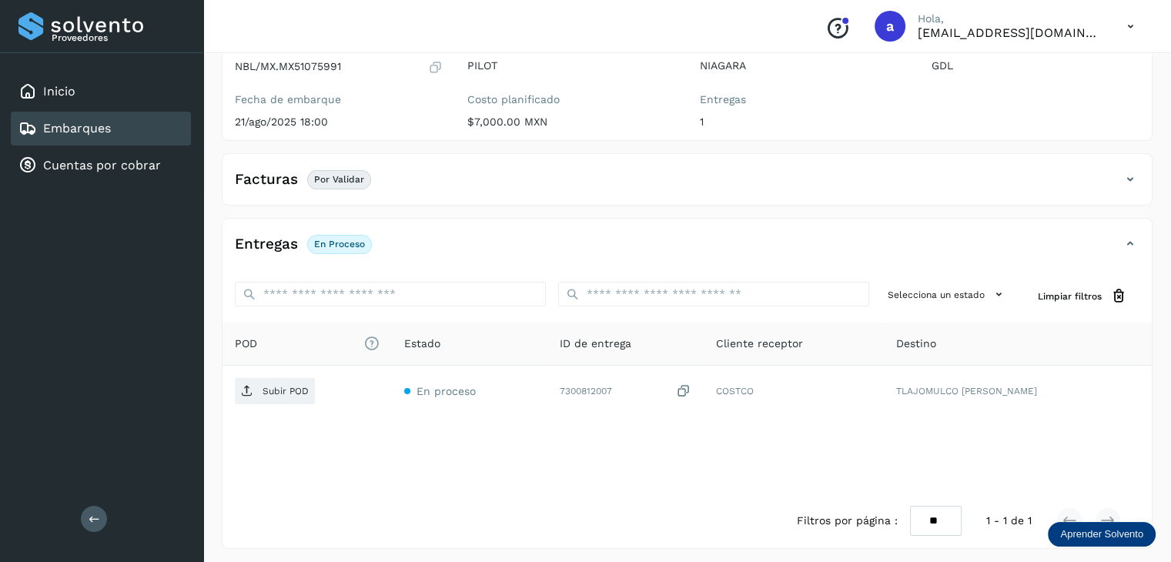
scroll to position [166, 0]
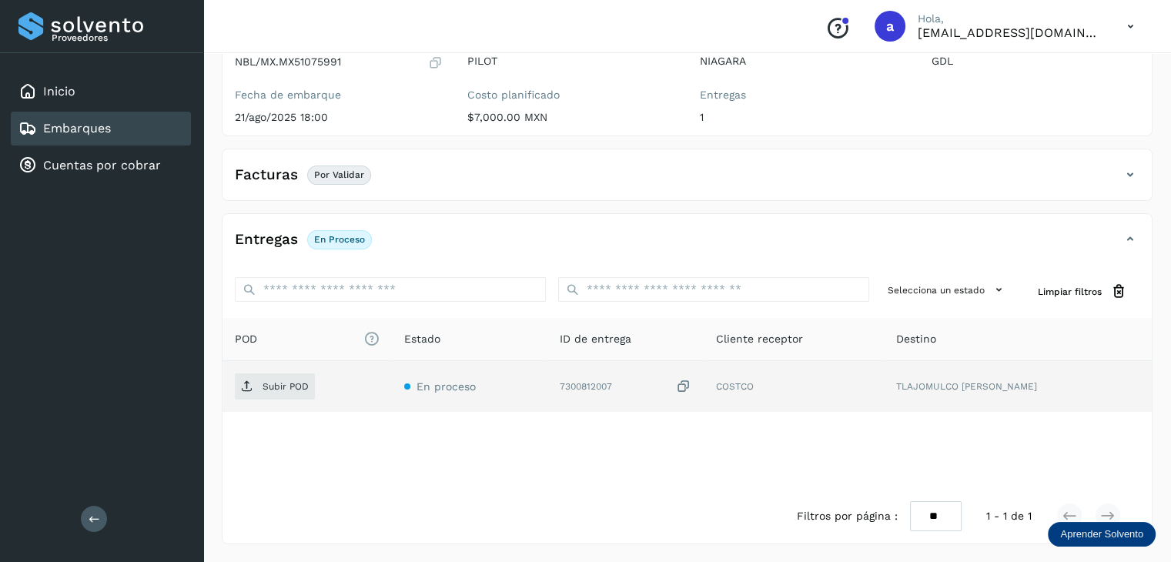
click at [692, 380] on icon at bounding box center [683, 387] width 15 height 16
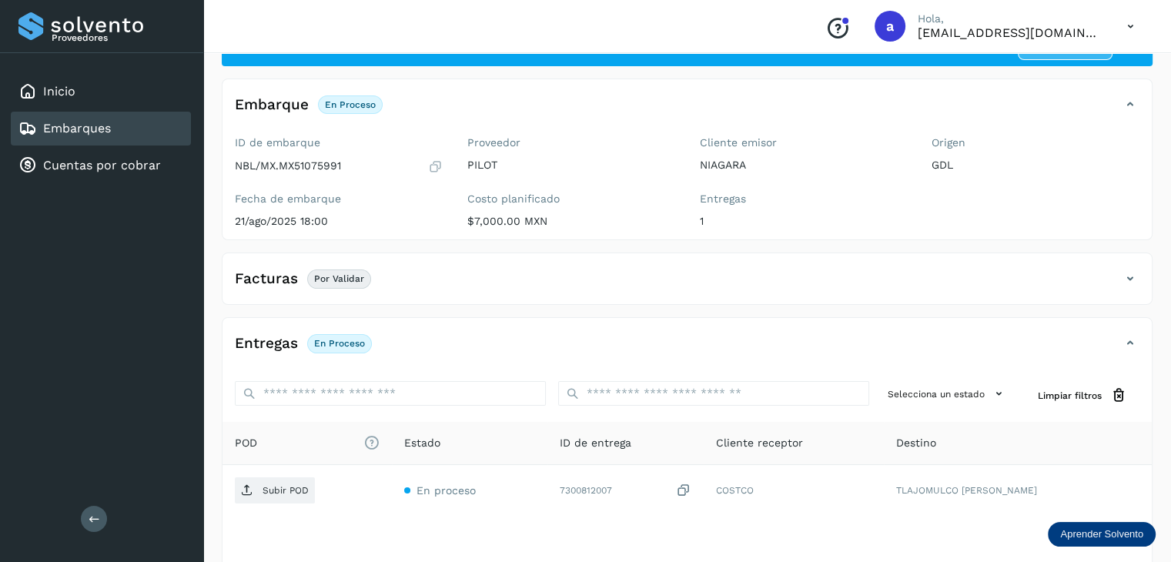
scroll to position [89, 0]
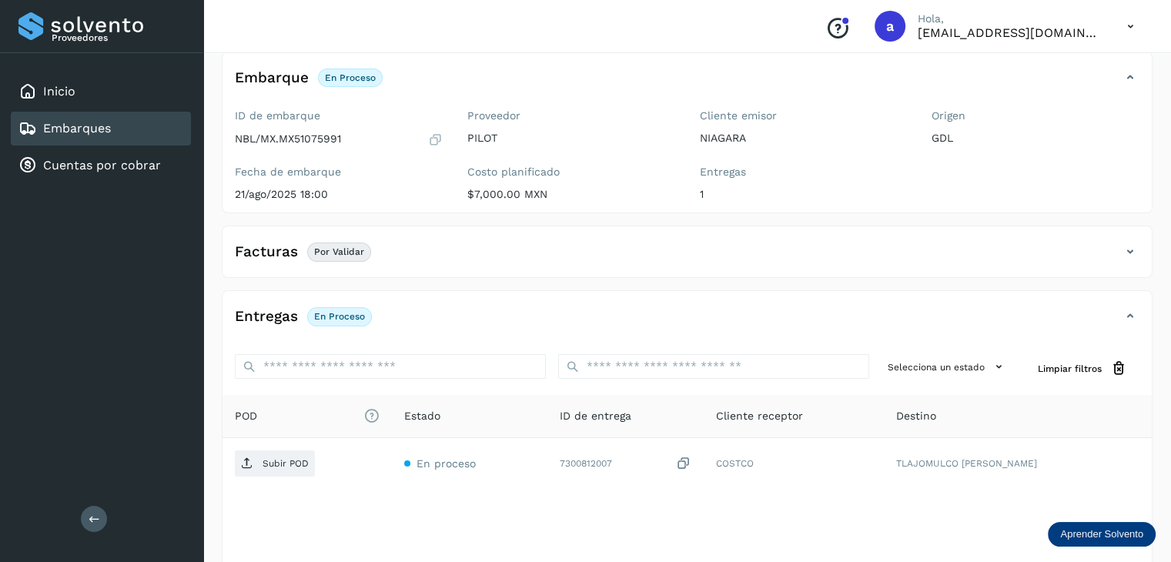
click at [1128, 253] on icon at bounding box center [1130, 252] width 18 height 18
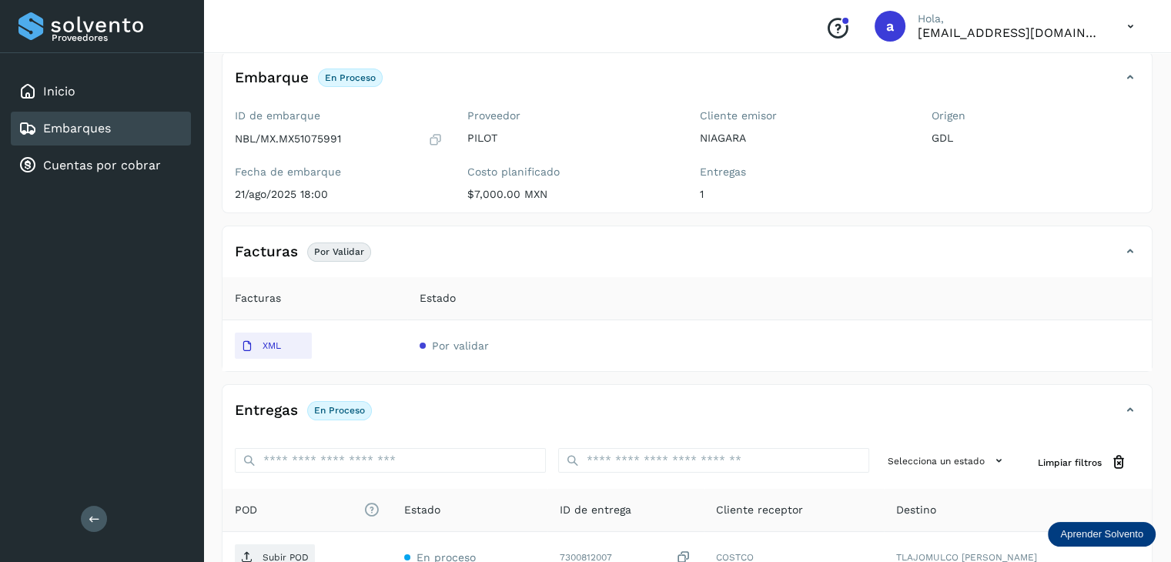
click at [1128, 253] on icon at bounding box center [1130, 252] width 18 height 18
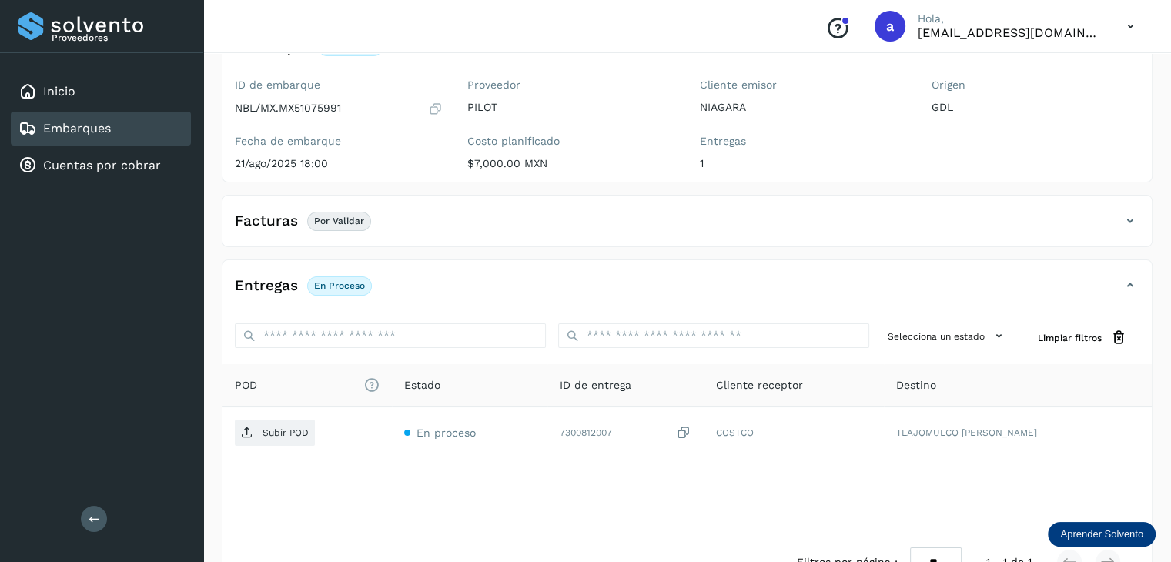
scroll to position [166, 0]
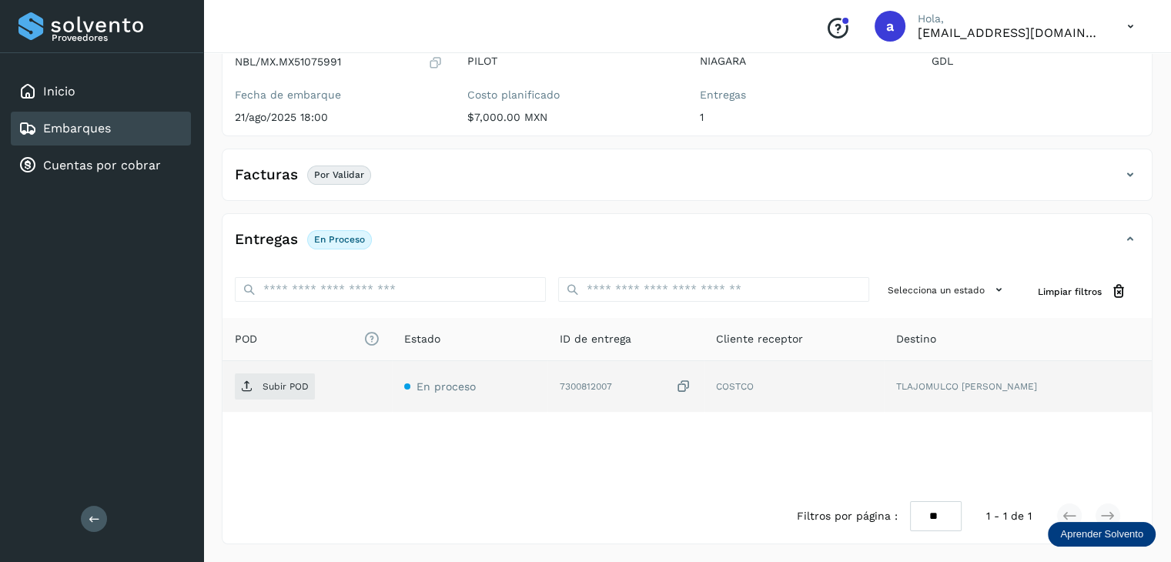
click at [692, 384] on icon at bounding box center [683, 387] width 15 height 16
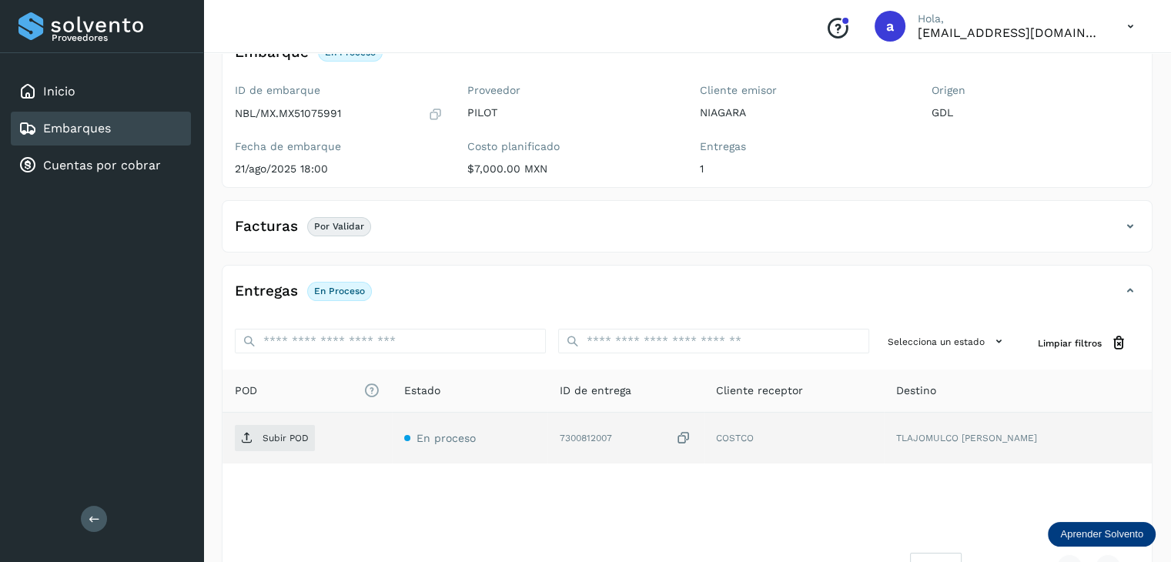
scroll to position [89, 0]
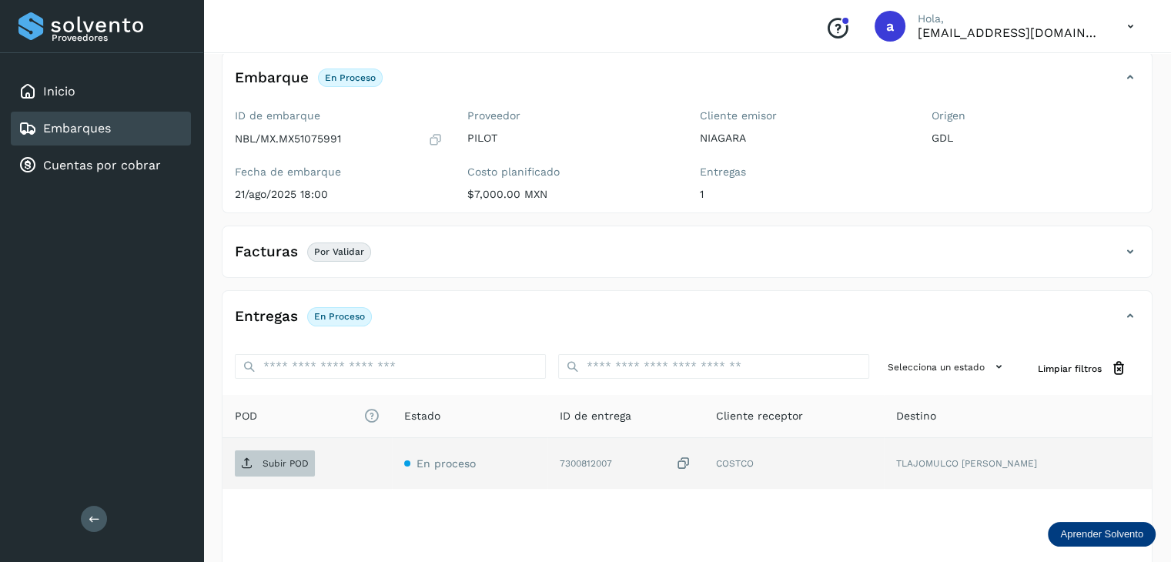
click at [259, 463] on span "Subir POD" at bounding box center [275, 463] width 80 height 25
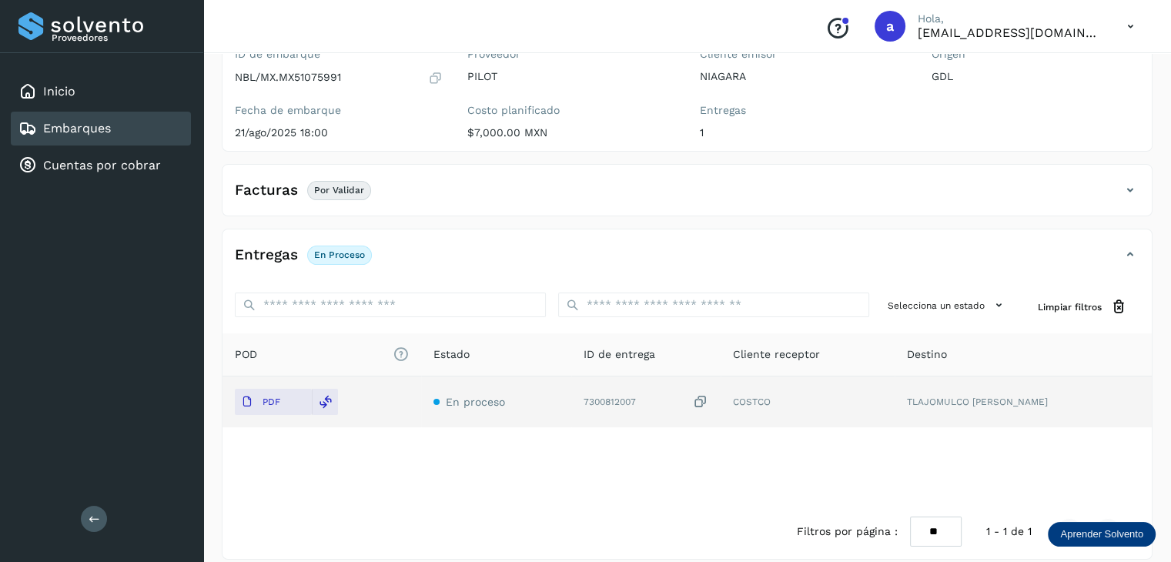
scroll to position [166, 0]
